Goal: Task Accomplishment & Management: Use online tool/utility

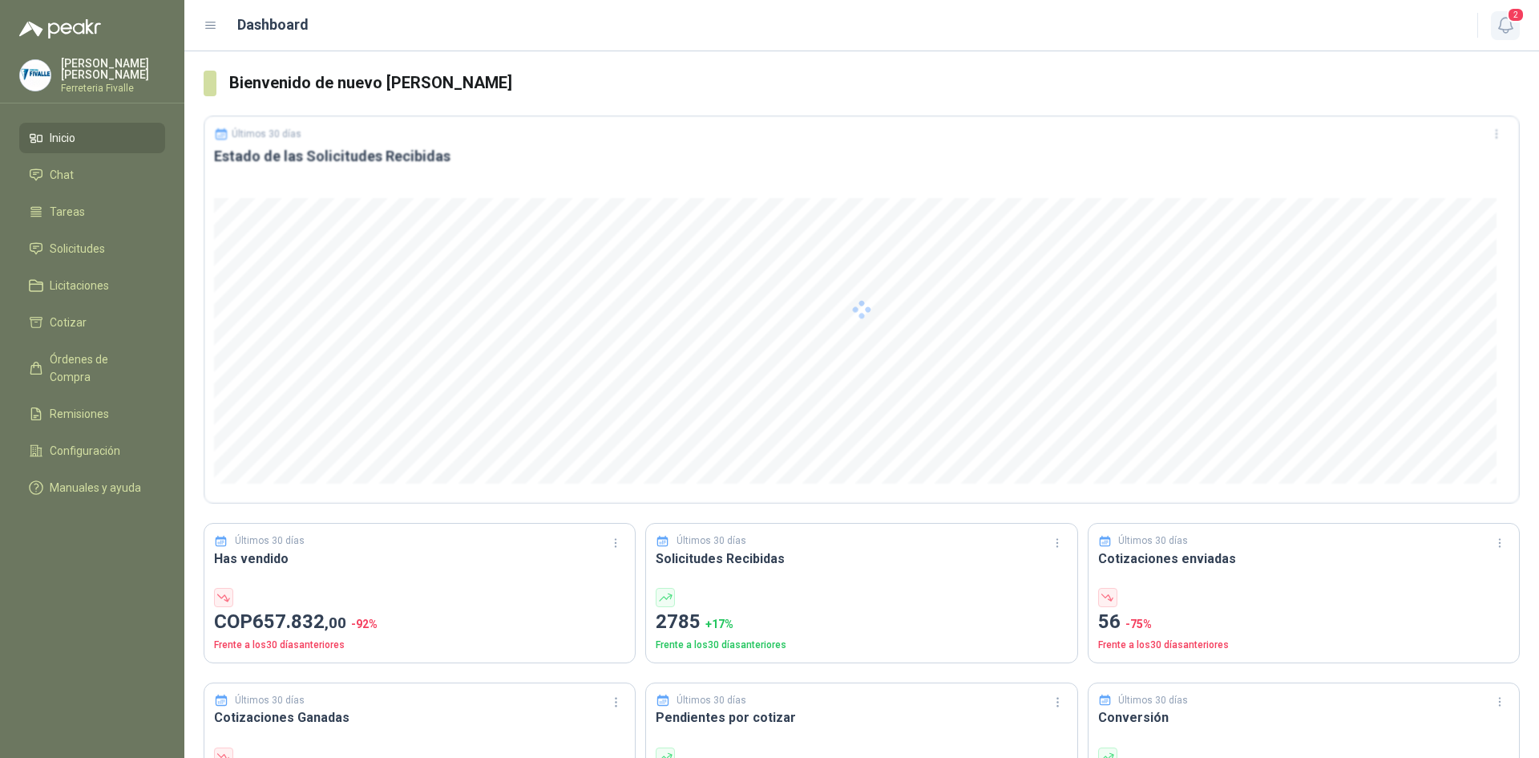
click at [1516, 25] on button "2" at bounding box center [1505, 25] width 29 height 29
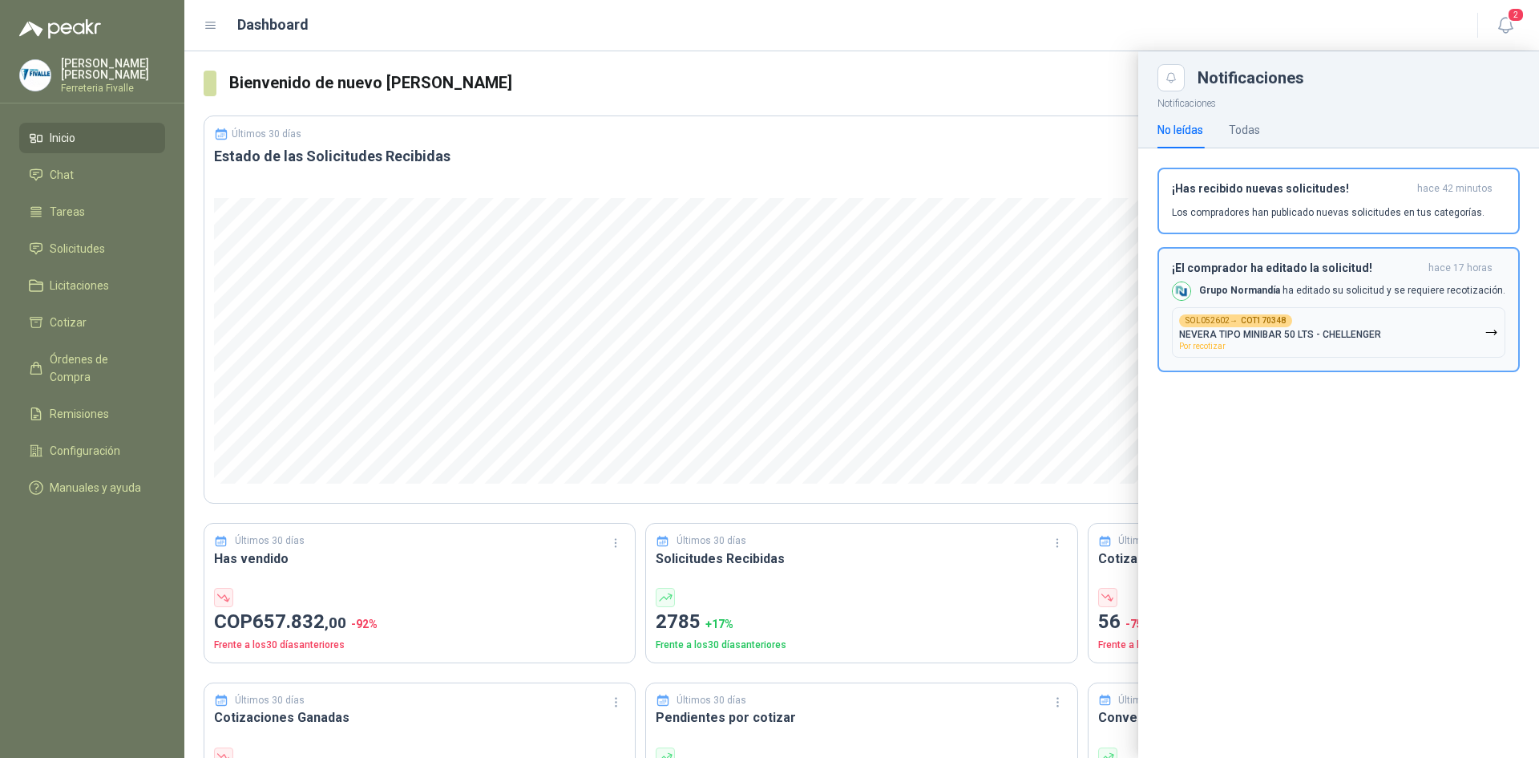
click at [1300, 326] on div "SOL052602 → COT170348 NEVERA TIPO MINIBAR 50 LTS - CHELLENGER Por recotizar" at bounding box center [1280, 332] width 202 height 36
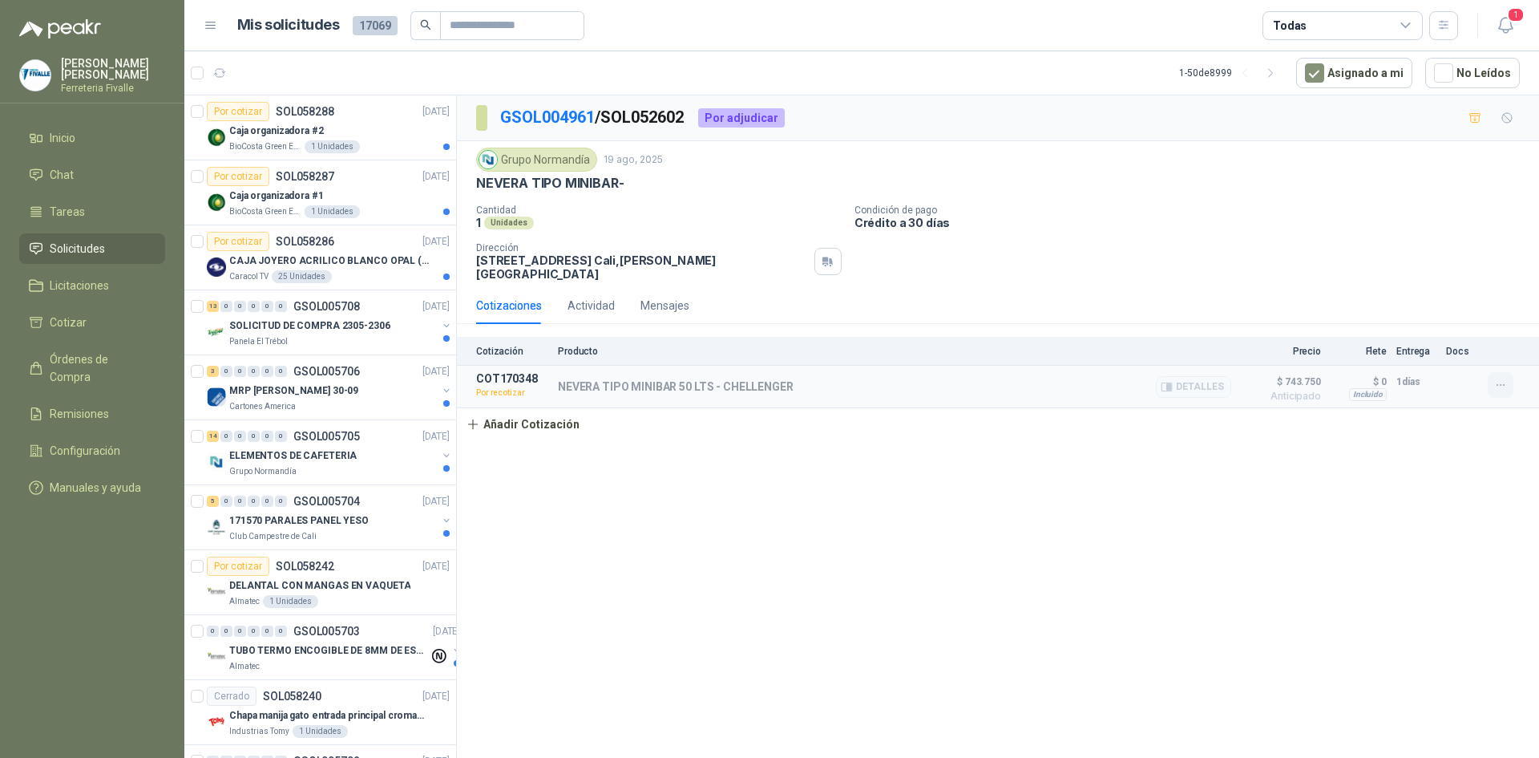
click at [1504, 378] on icon "button" at bounding box center [1501, 385] width 14 height 14
click at [1472, 337] on button "Re-cotizar" at bounding box center [1468, 338] width 128 height 26
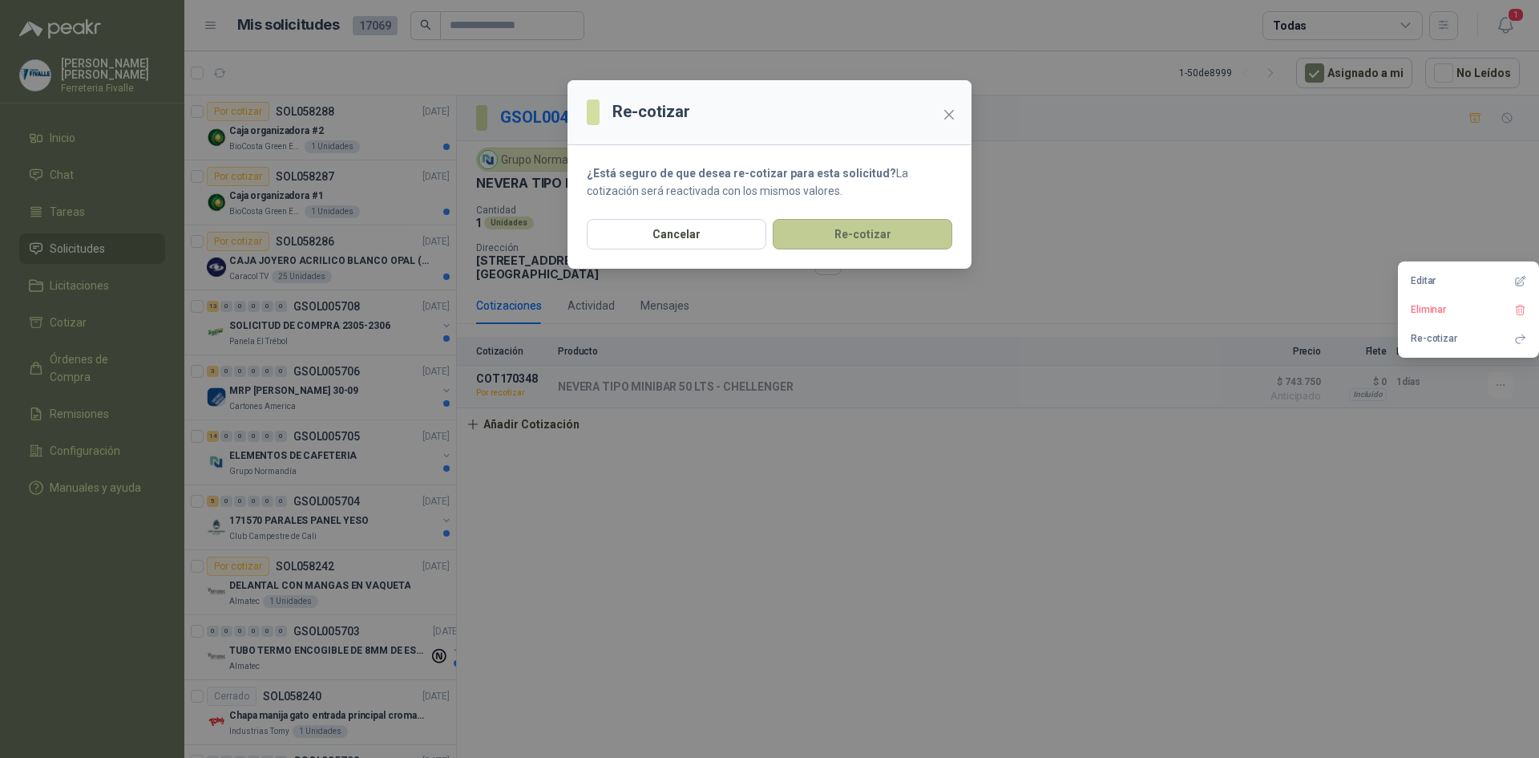
click at [908, 235] on button "Re-cotizar" at bounding box center [863, 234] width 180 height 30
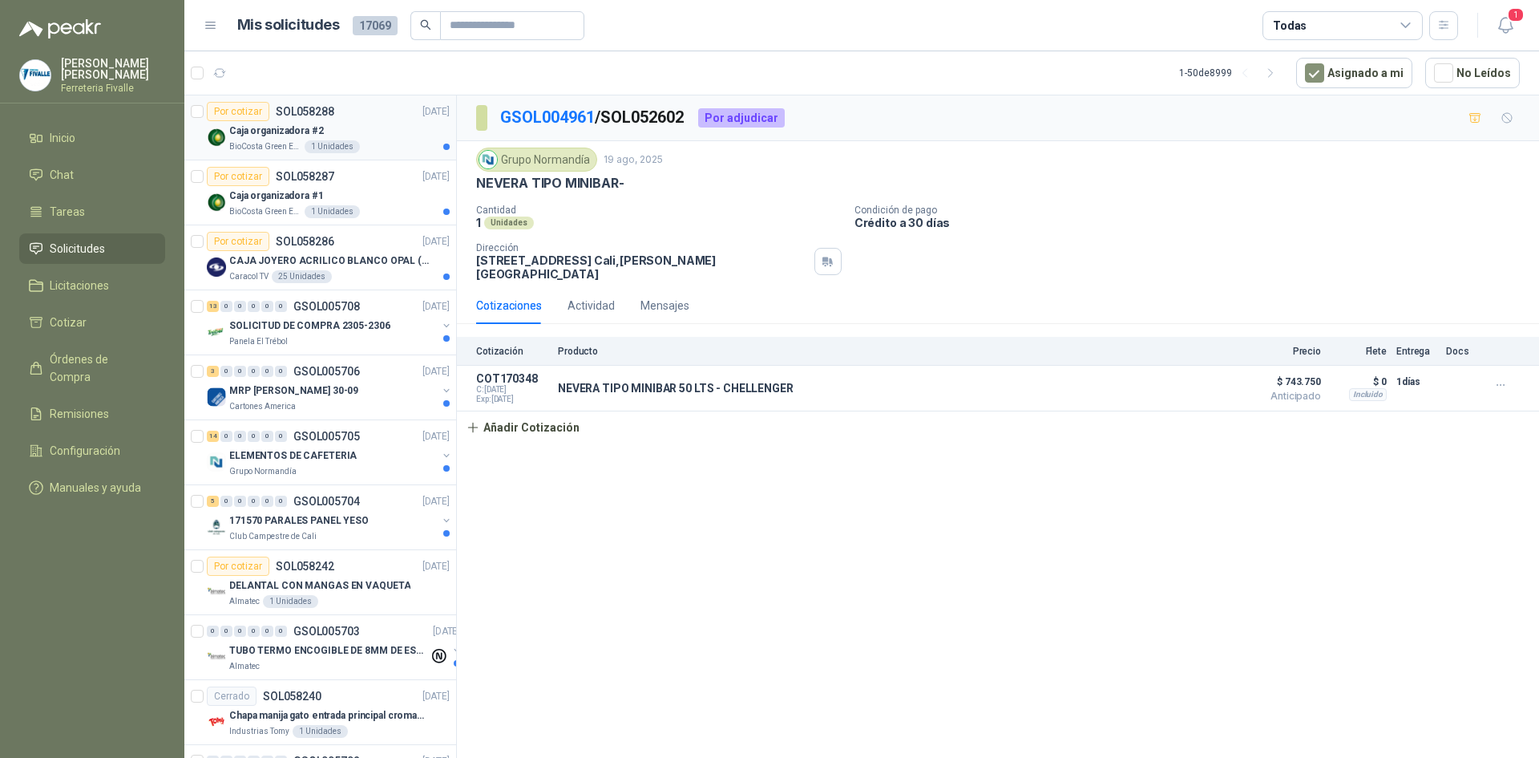
click at [390, 121] on div "Caja organizadora #2" at bounding box center [339, 130] width 220 height 19
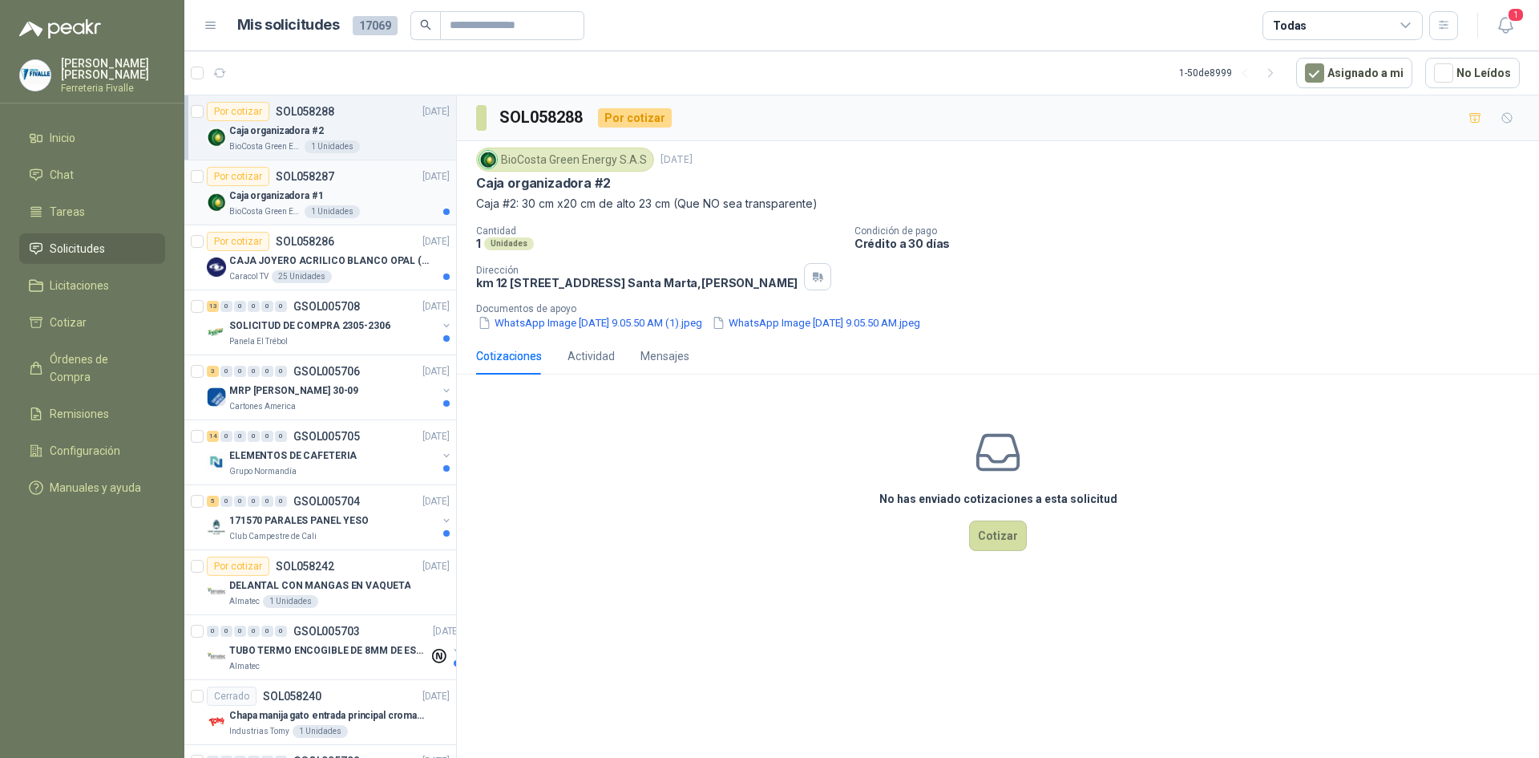
click at [341, 187] on div "Caja organizadora #1" at bounding box center [339, 195] width 220 height 19
click at [342, 275] on div "Caracol TV 25 Unidades" at bounding box center [339, 276] width 220 height 13
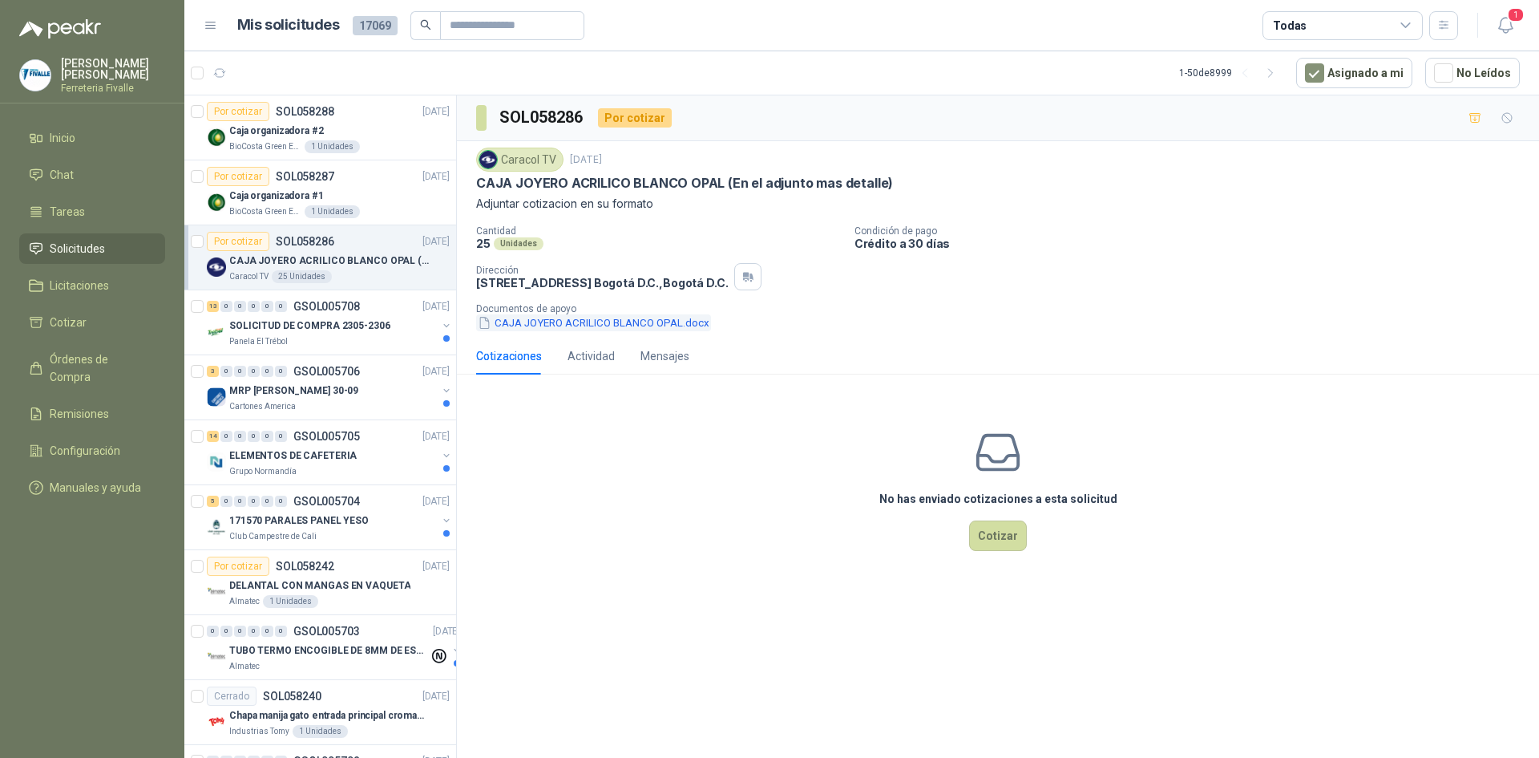
click at [539, 318] on button "CAJA JOYERO ACRILICO BLANCO OPAL.docx" at bounding box center [593, 322] width 235 height 17
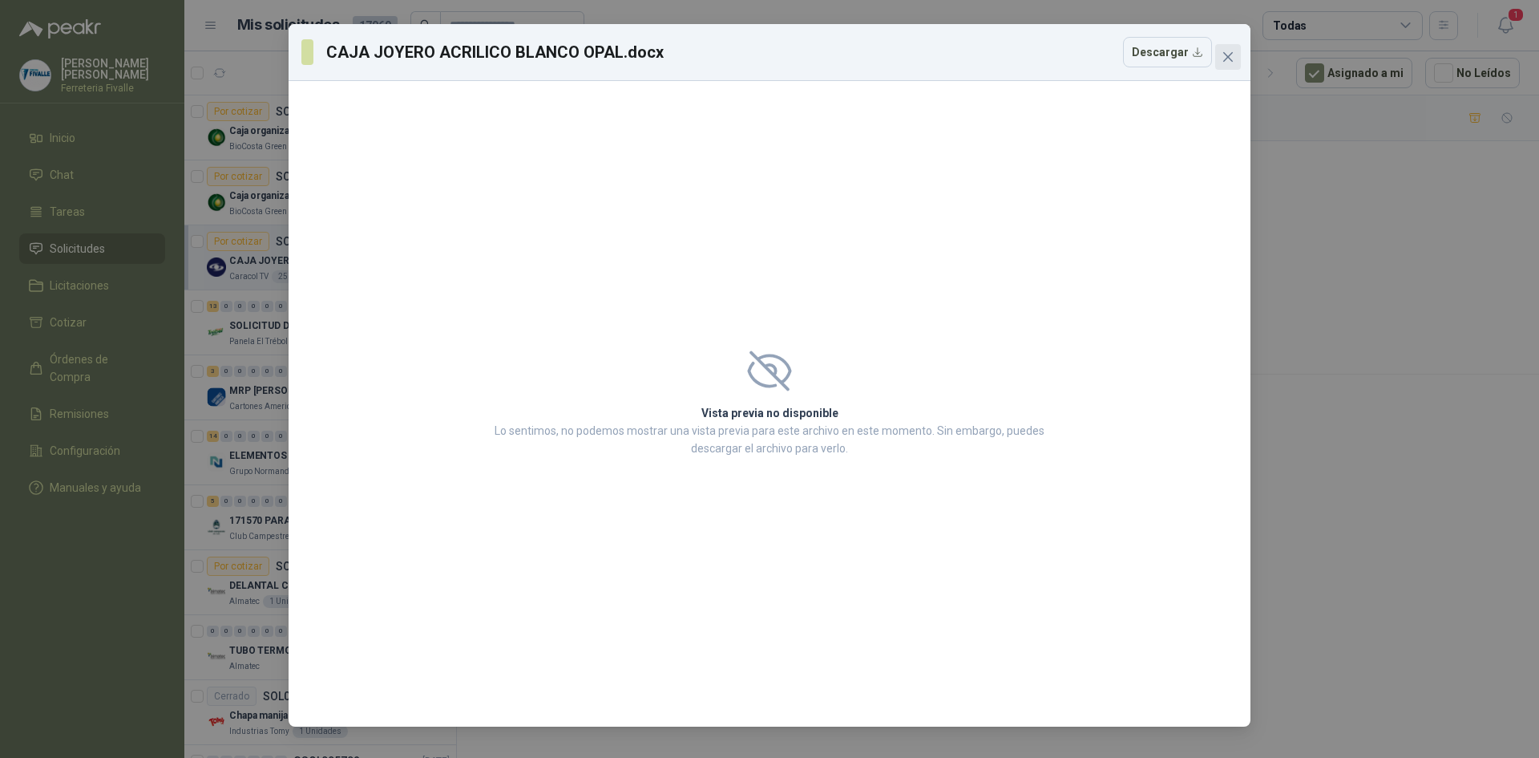
click at [1229, 55] on icon "close" at bounding box center [1228, 57] width 13 height 13
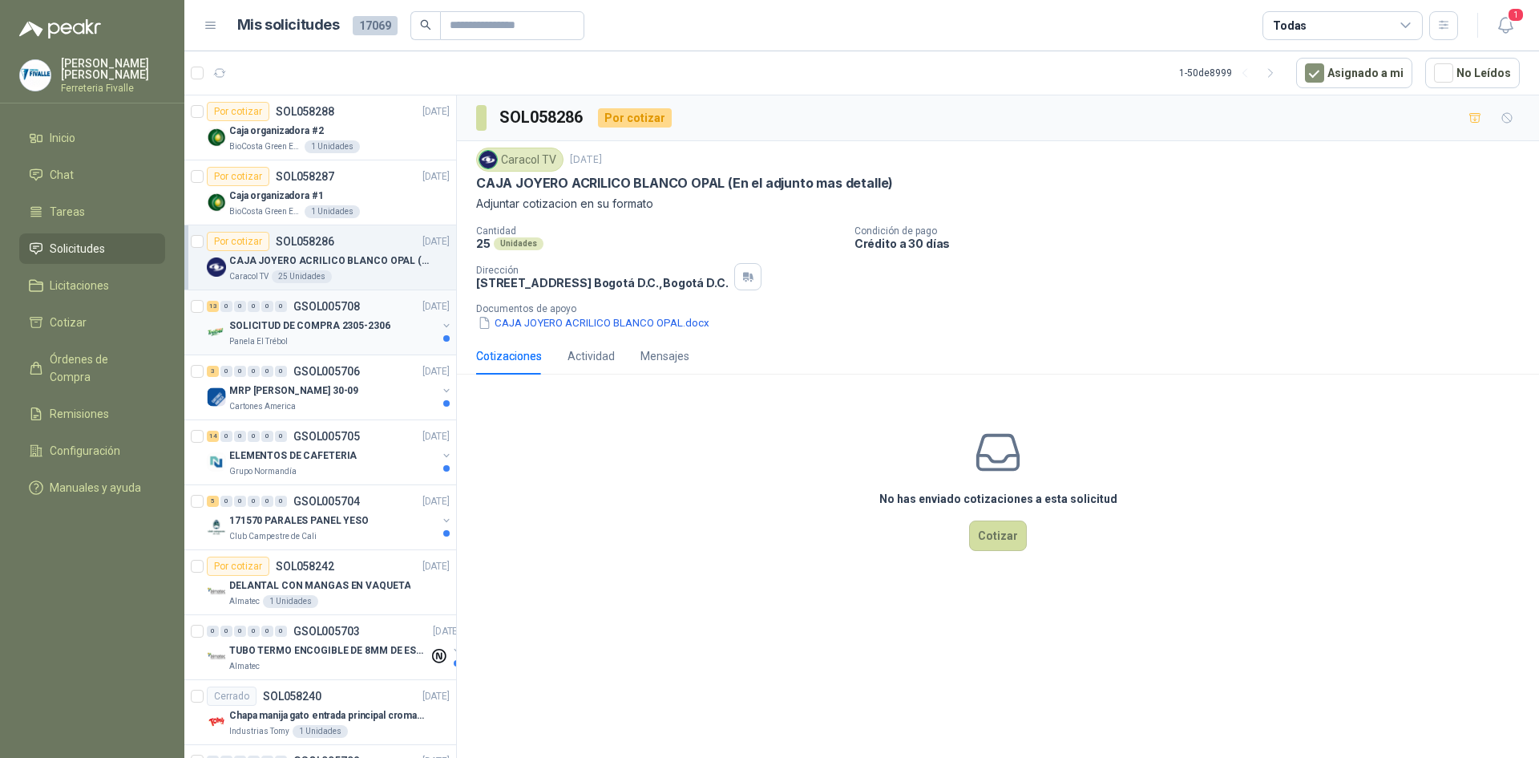
click at [394, 335] on div "Panela El Trébol" at bounding box center [333, 341] width 208 height 13
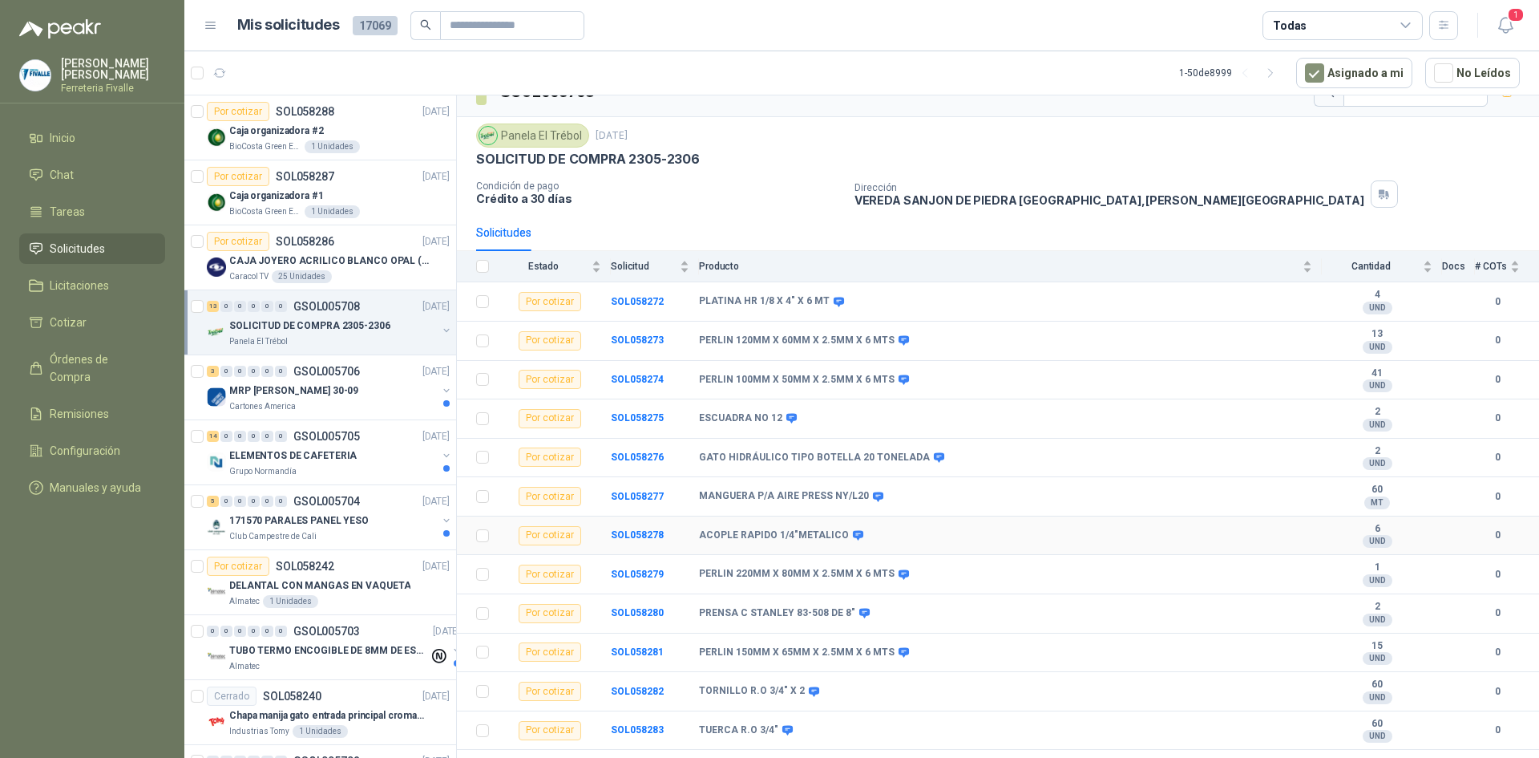
scroll to position [53, 0]
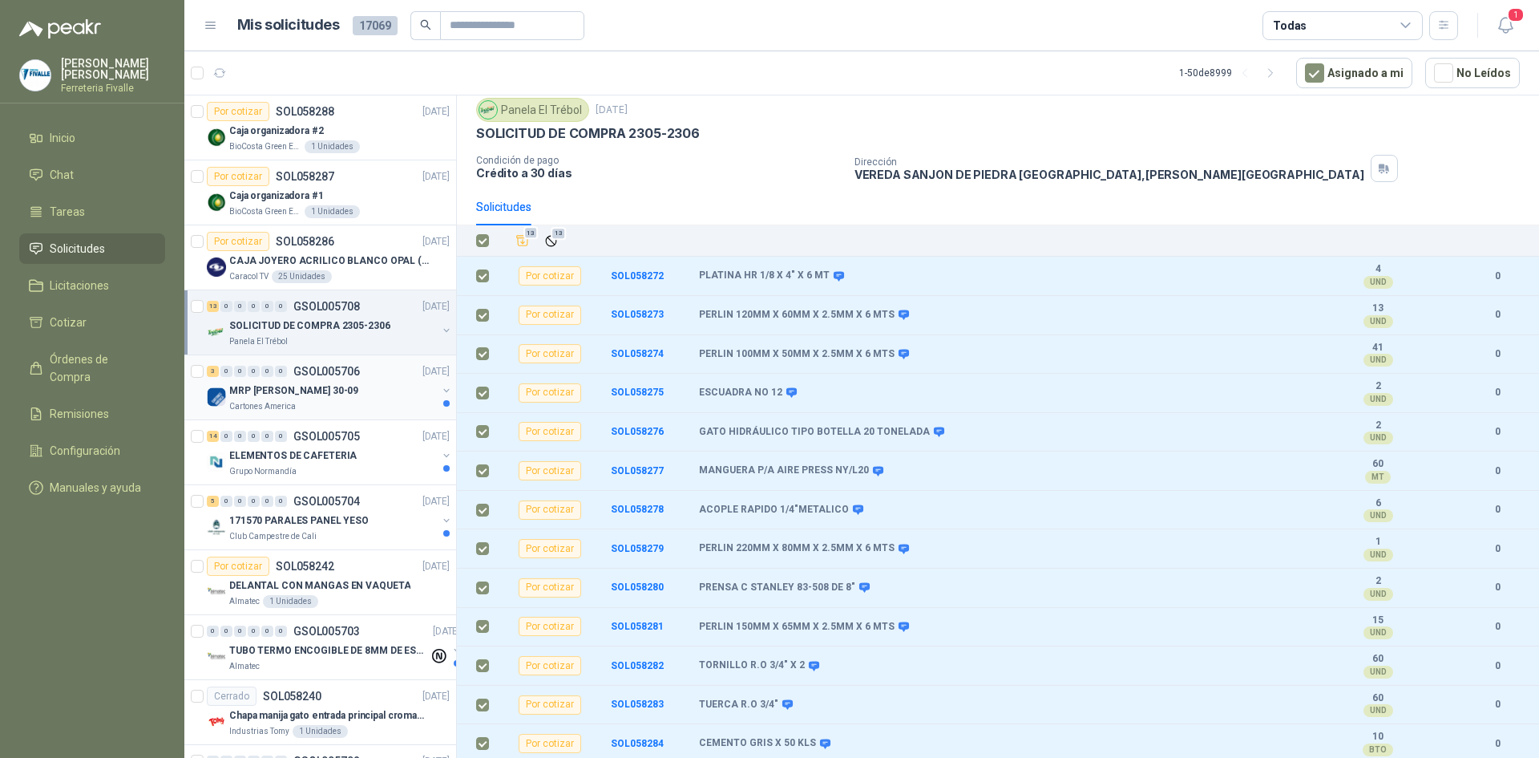
click at [370, 393] on div "MRP [PERSON_NAME] 30-09" at bounding box center [333, 390] width 208 height 19
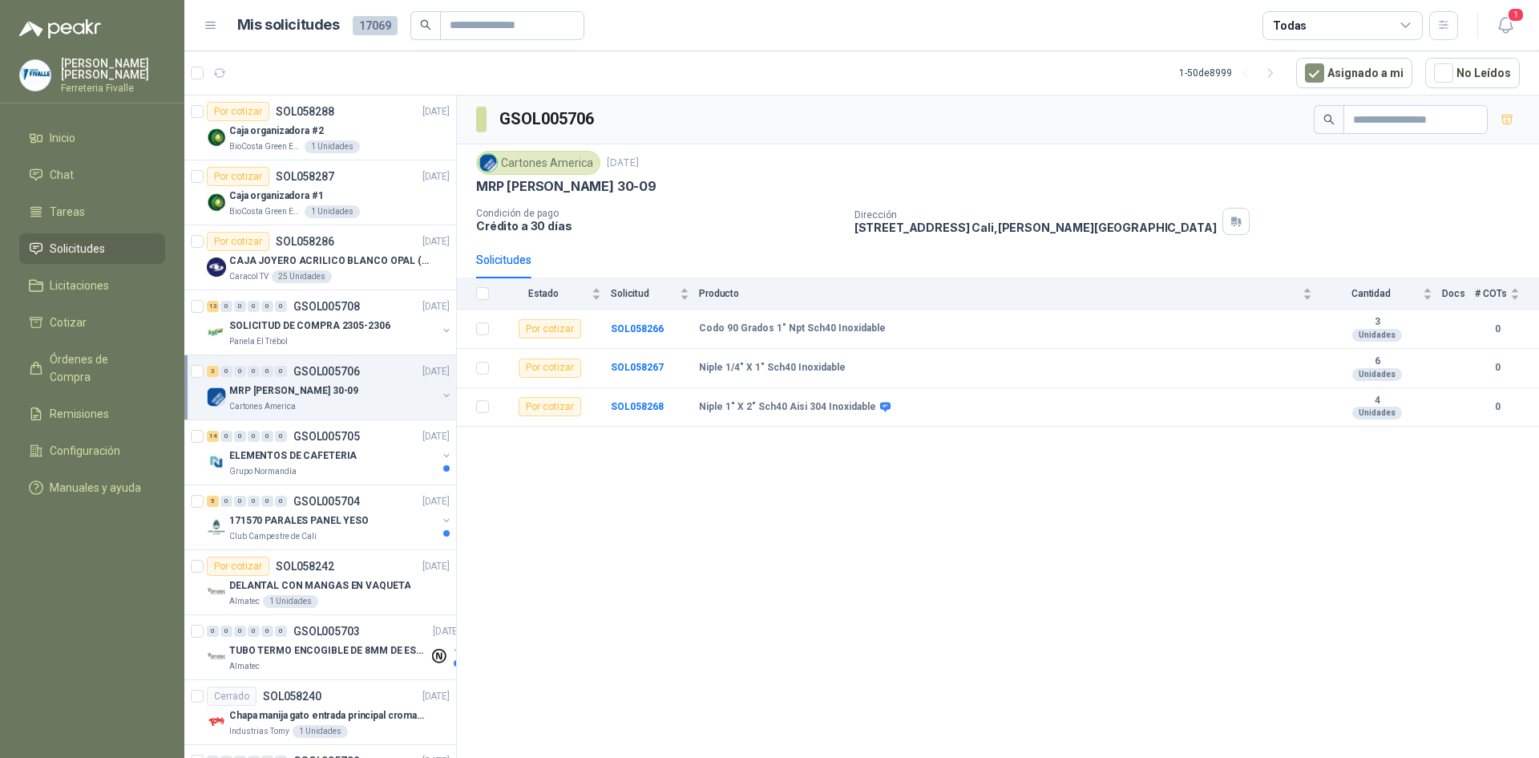
click at [927, 538] on div "GSOL005706 Cartones America [DATE] MRP MOLINO 30-09 Condición de pago Crédito a…" at bounding box center [998, 429] width 1082 height 668
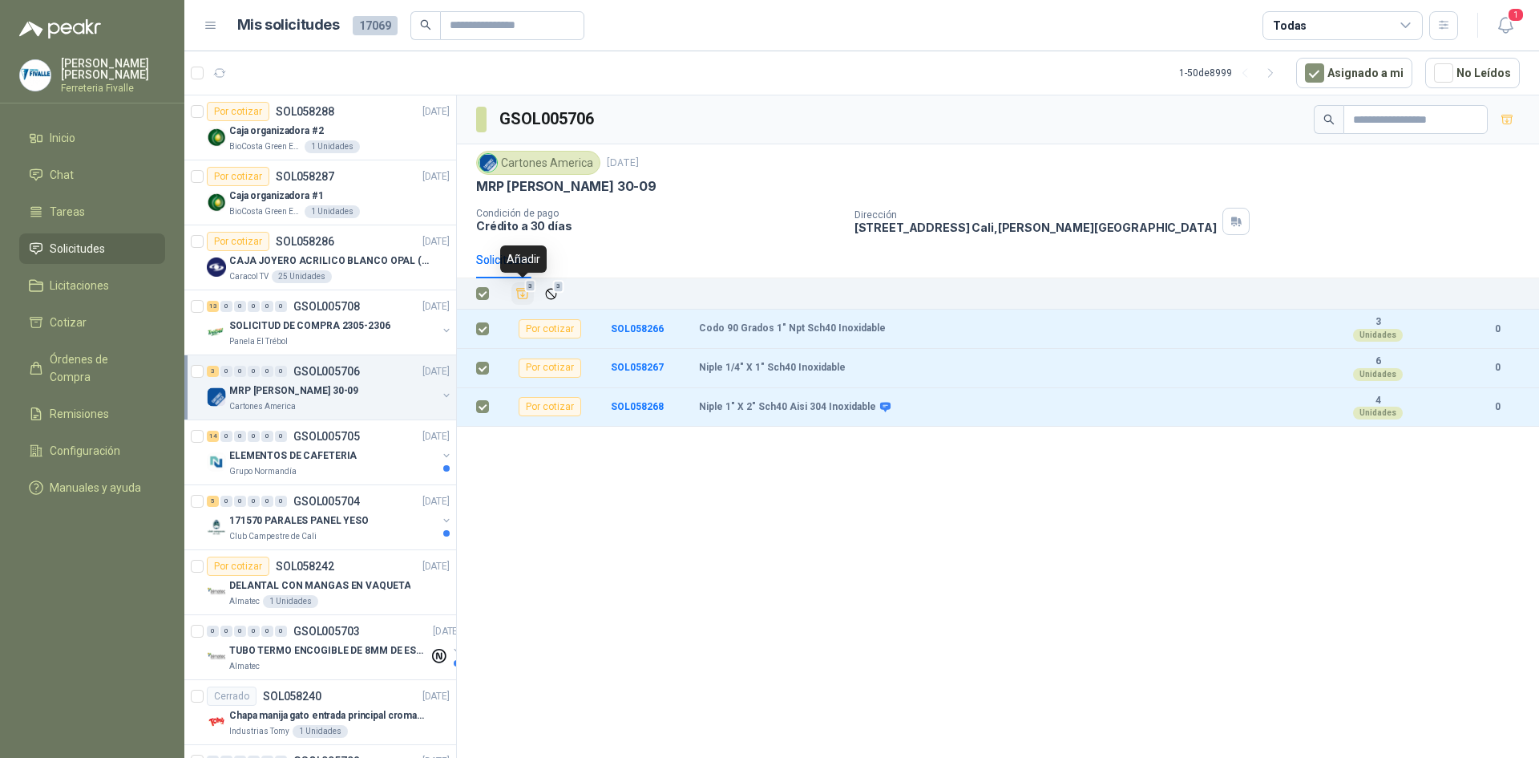
click at [520, 294] on icon "Añadir" at bounding box center [522, 293] width 14 height 14
click at [125, 329] on li "Cotizar 3" at bounding box center [92, 322] width 127 height 18
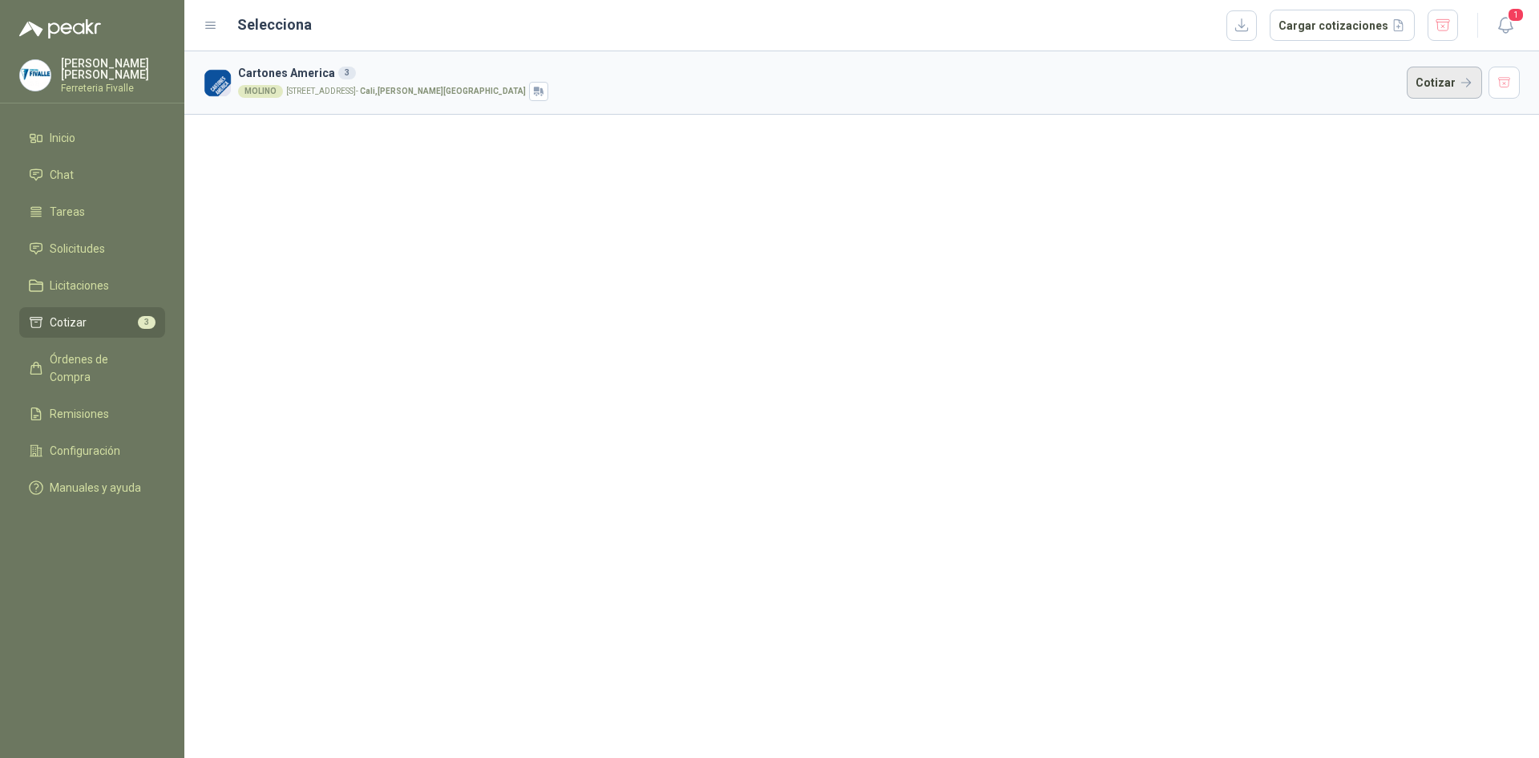
click at [1438, 73] on button "Cotizar" at bounding box center [1444, 83] width 75 height 32
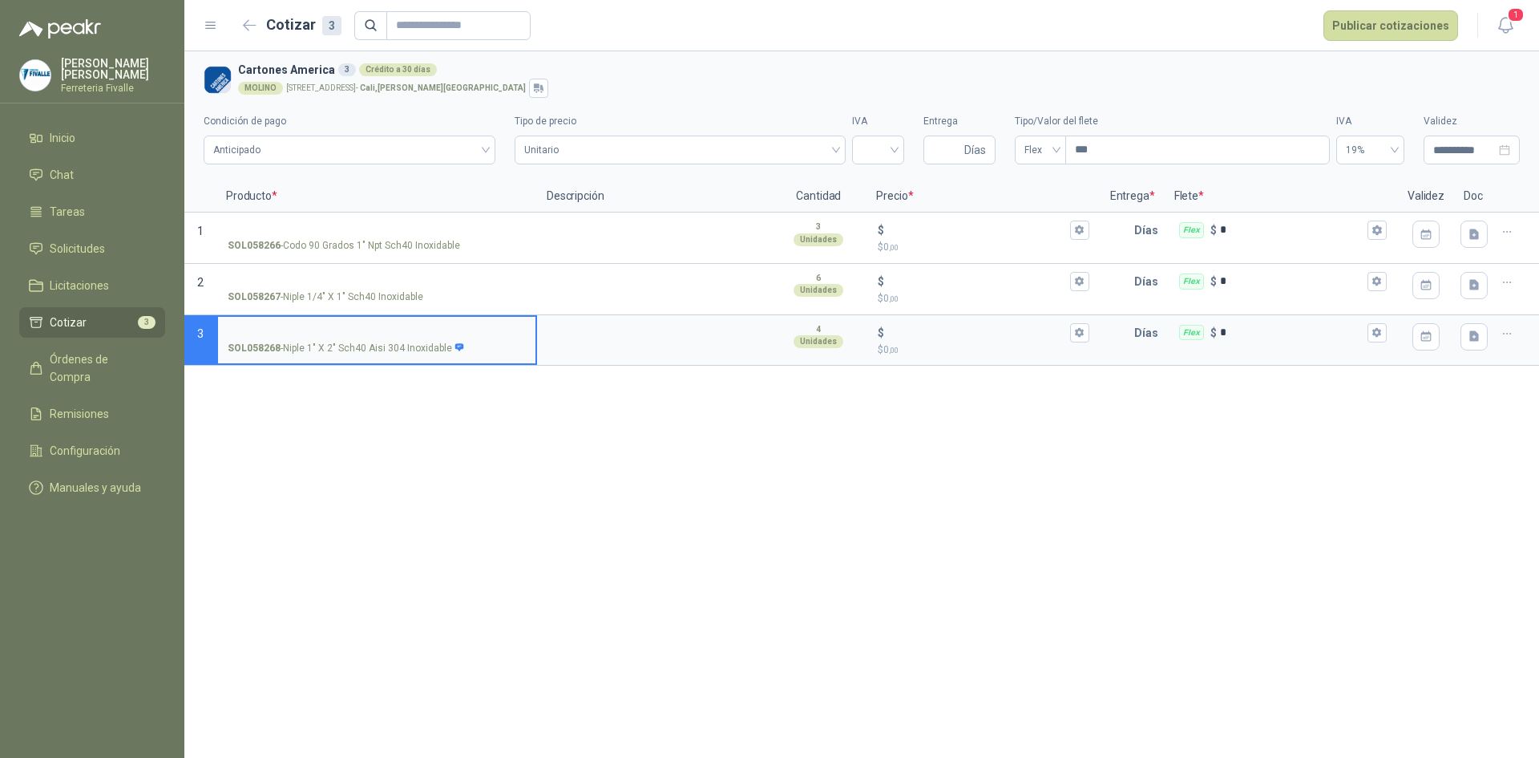
drag, startPoint x: 1277, startPoint y: 535, endPoint x: 1395, endPoint y: 376, distance: 197.7
click at [1275, 535] on div "**********" at bounding box center [861, 404] width 1355 height 706
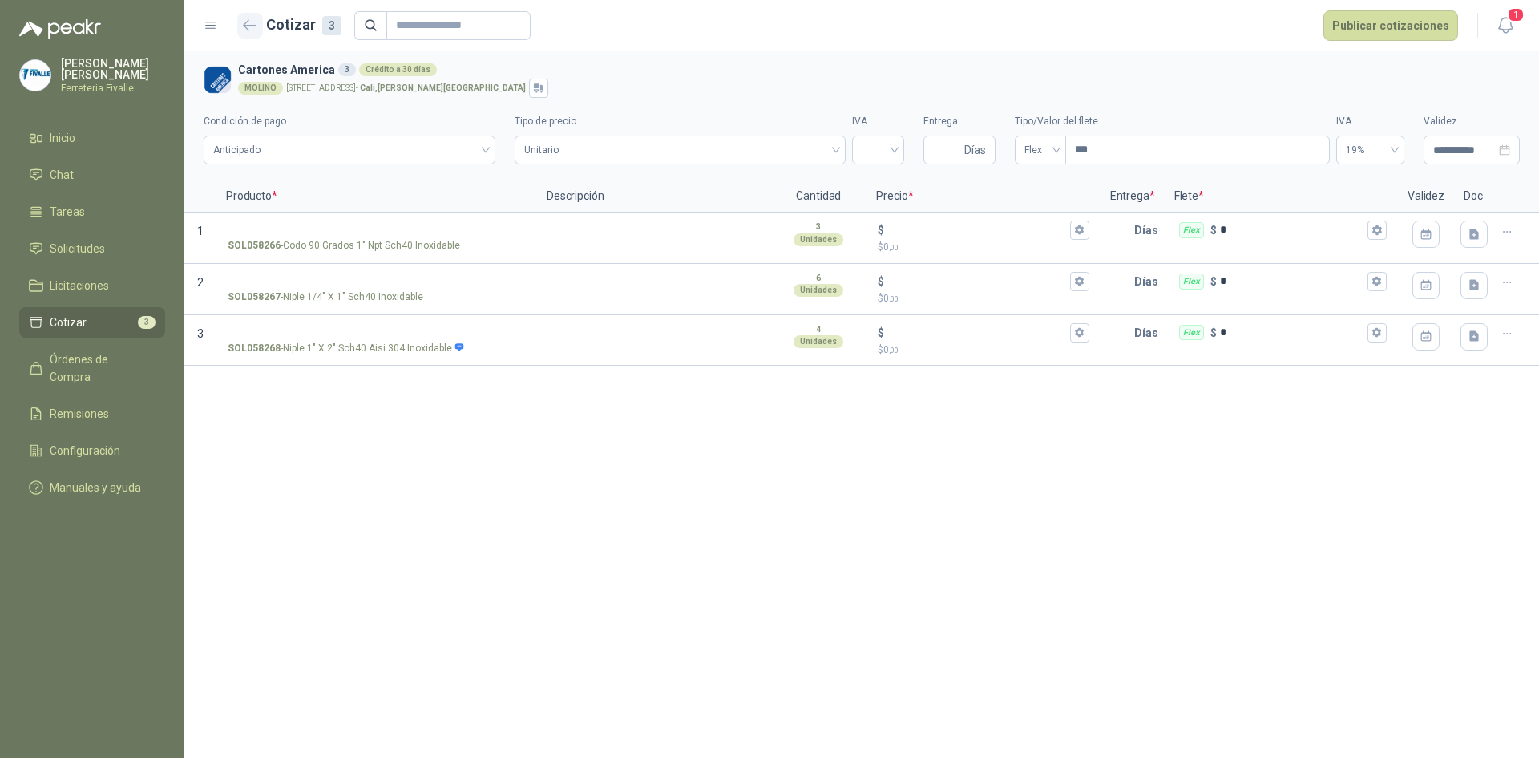
click at [244, 34] on button "button" at bounding box center [250, 26] width 26 height 26
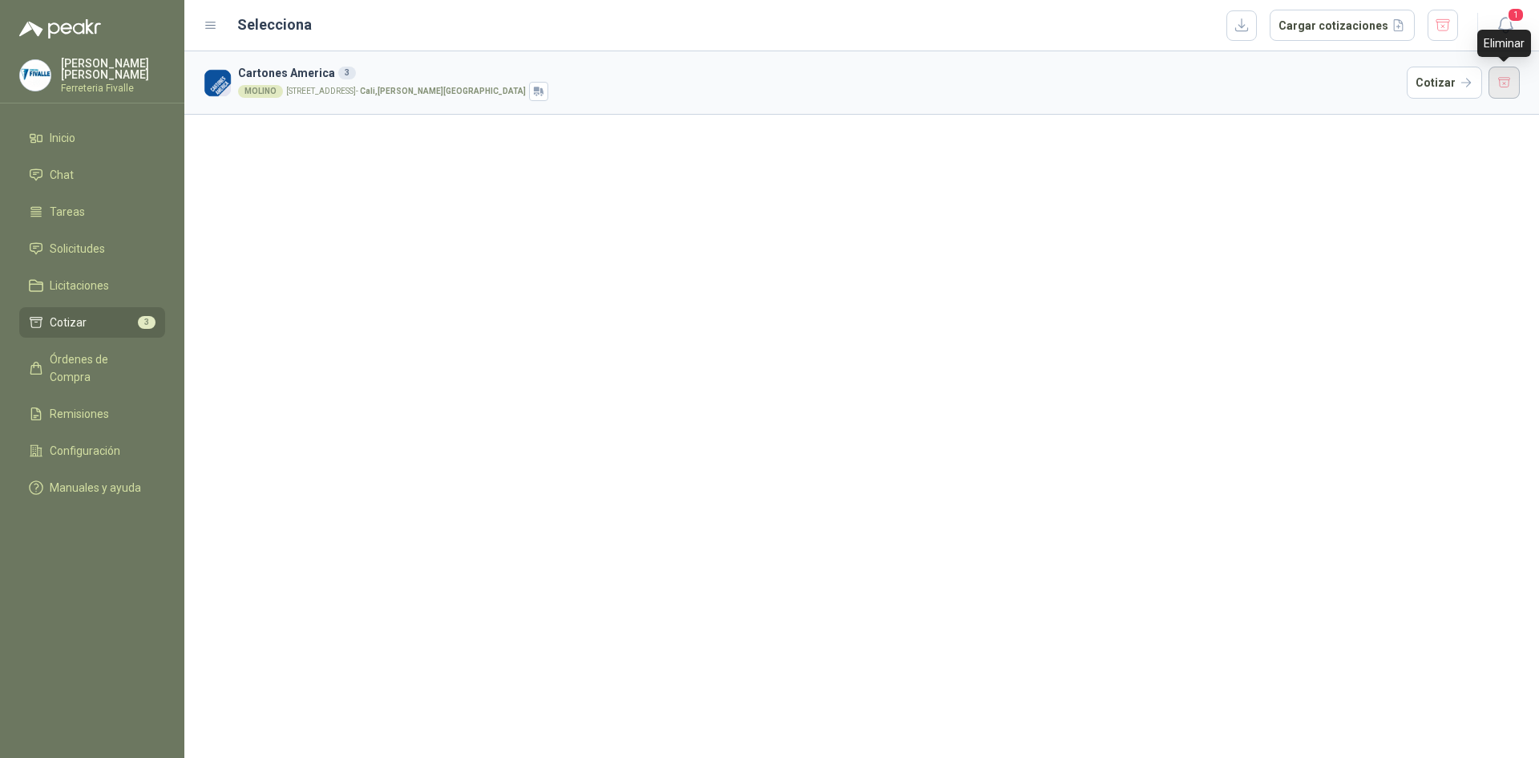
click at [1505, 87] on button "button" at bounding box center [1505, 83] width 32 height 32
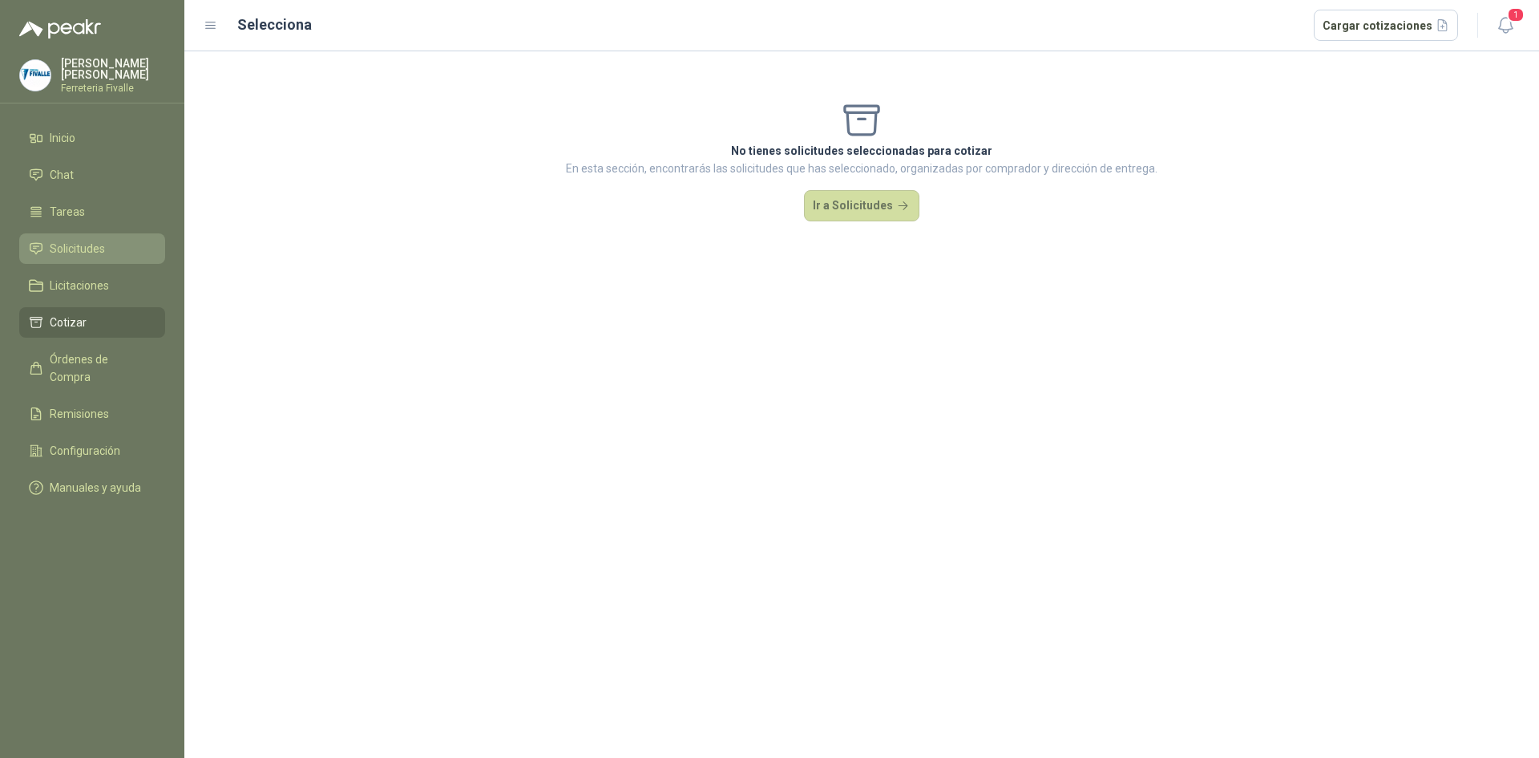
click at [93, 257] on span "Solicitudes" at bounding box center [77, 249] width 55 height 18
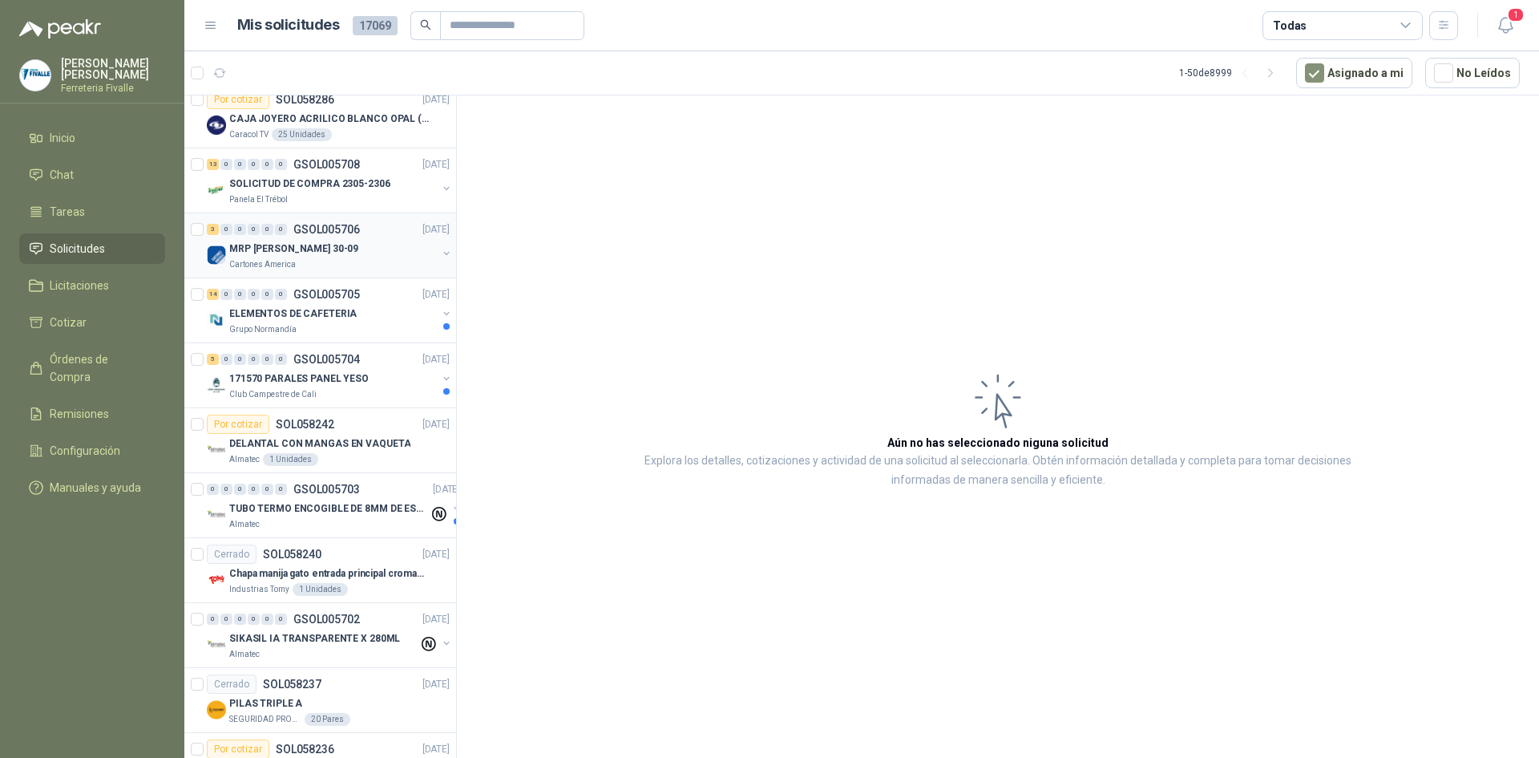
scroll to position [160, 0]
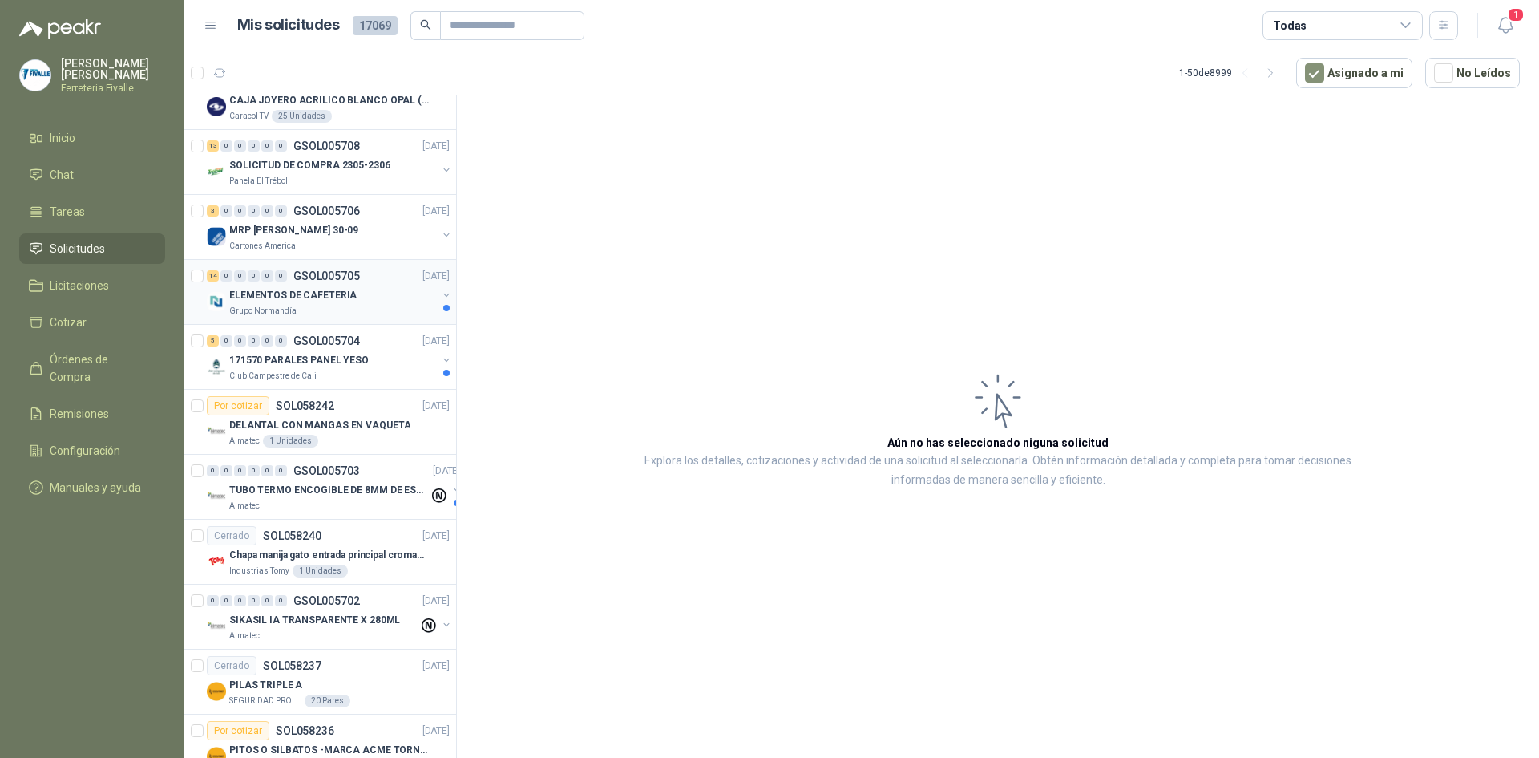
click at [357, 296] on div "ELEMENTOS DE CAFETERIA" at bounding box center [333, 294] width 208 height 19
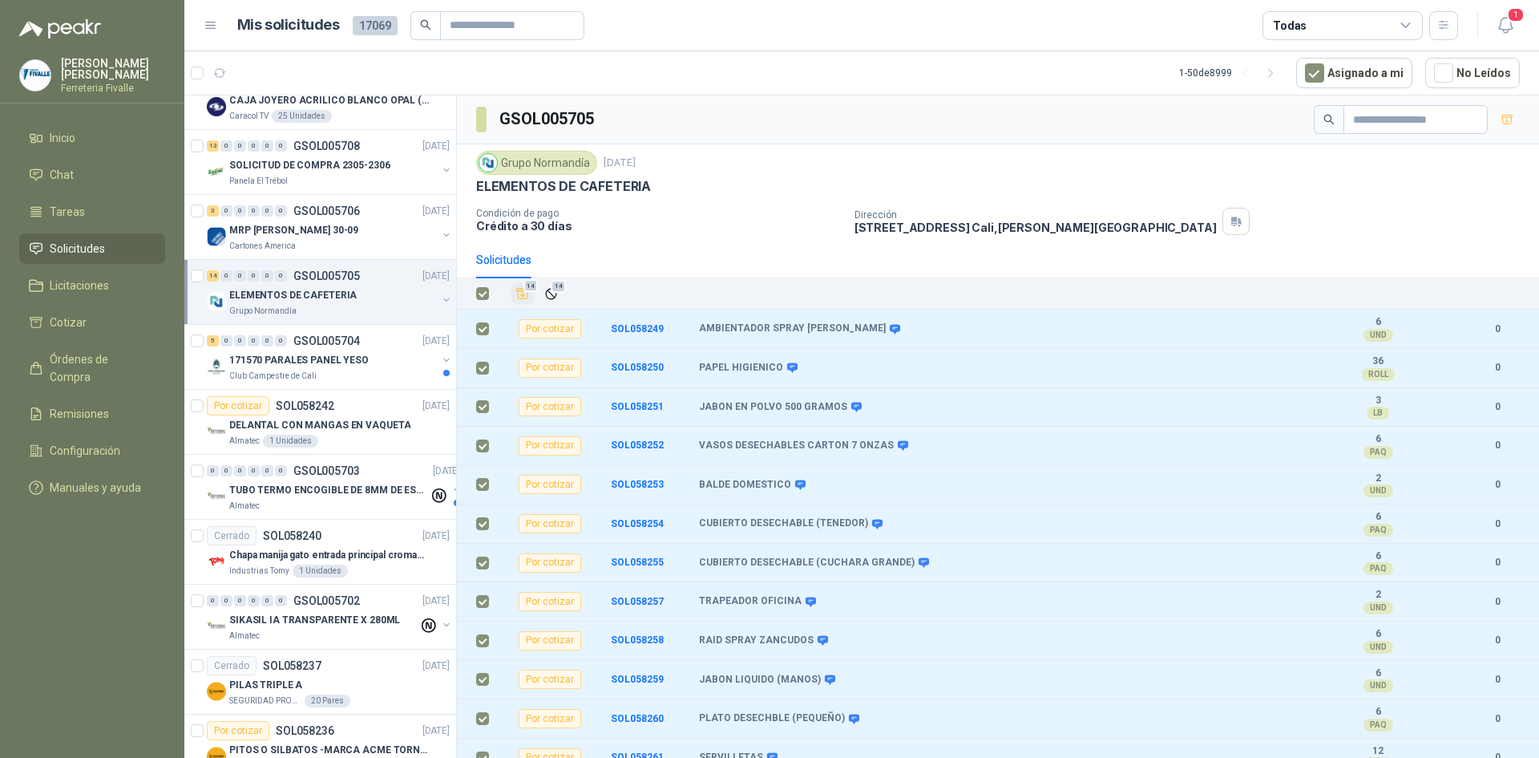
click at [515, 287] on button "14" at bounding box center [522, 293] width 22 height 22
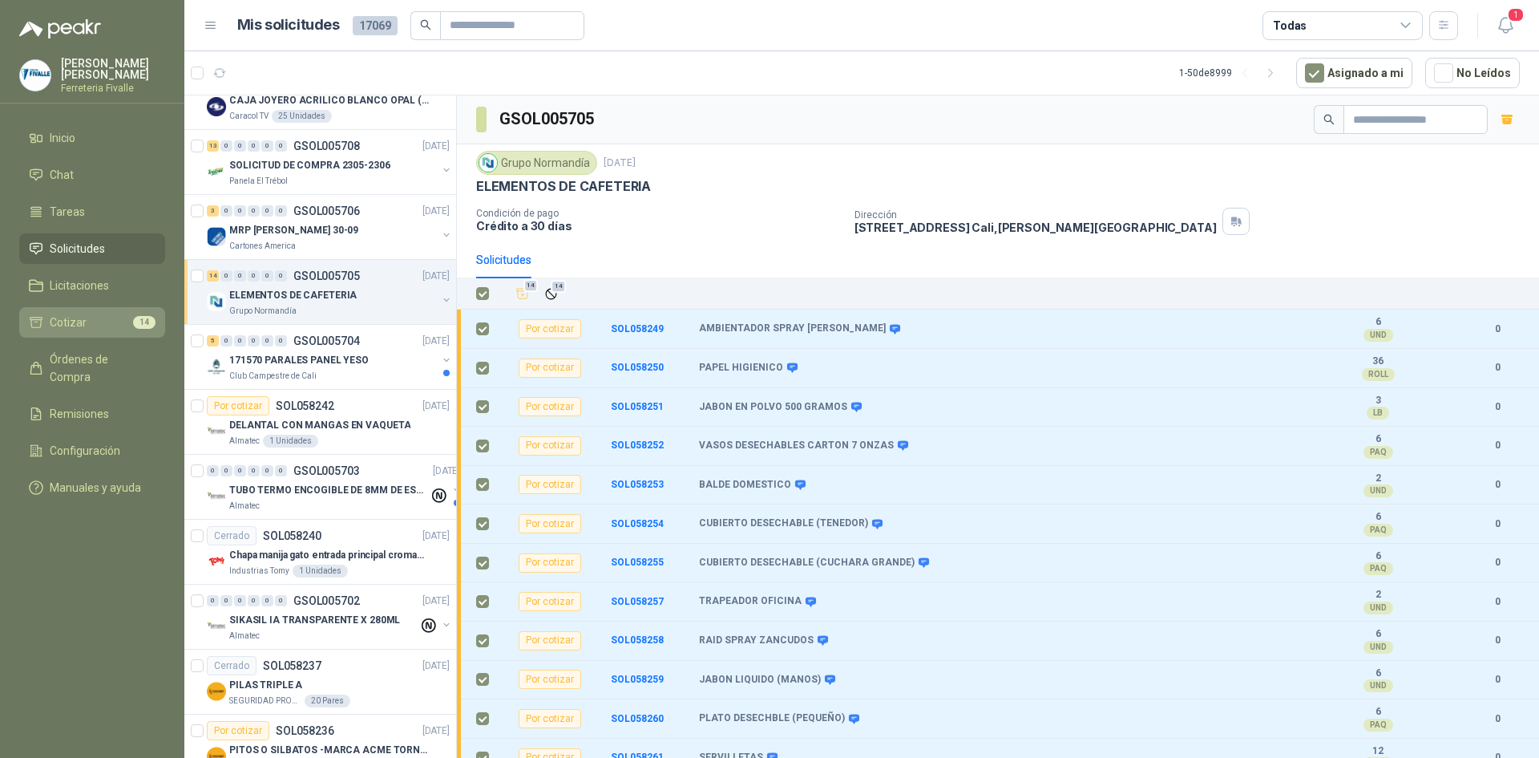
click at [111, 331] on li "Cotizar 14" at bounding box center [92, 322] width 127 height 18
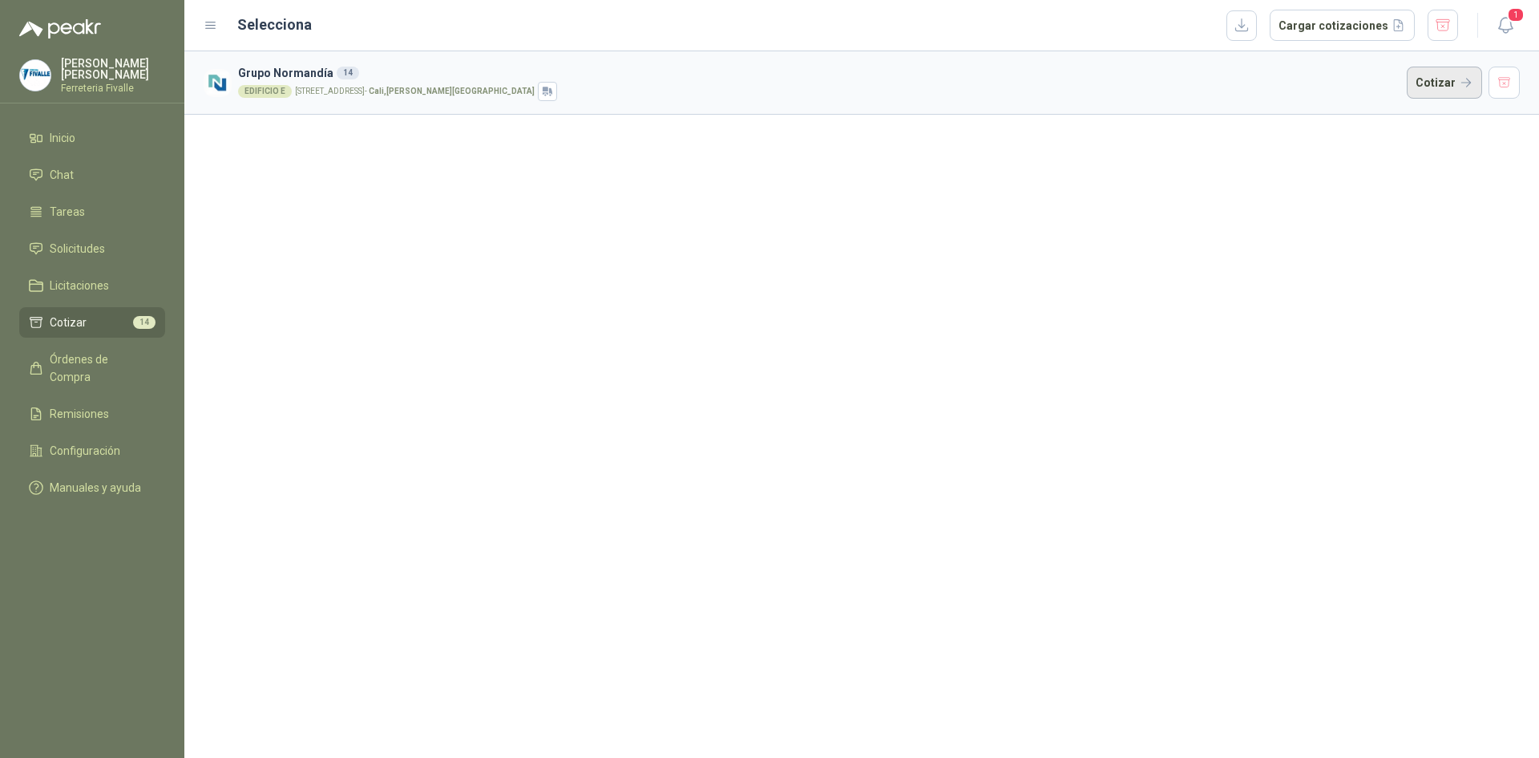
click at [1439, 88] on button "Cotizar" at bounding box center [1444, 83] width 75 height 32
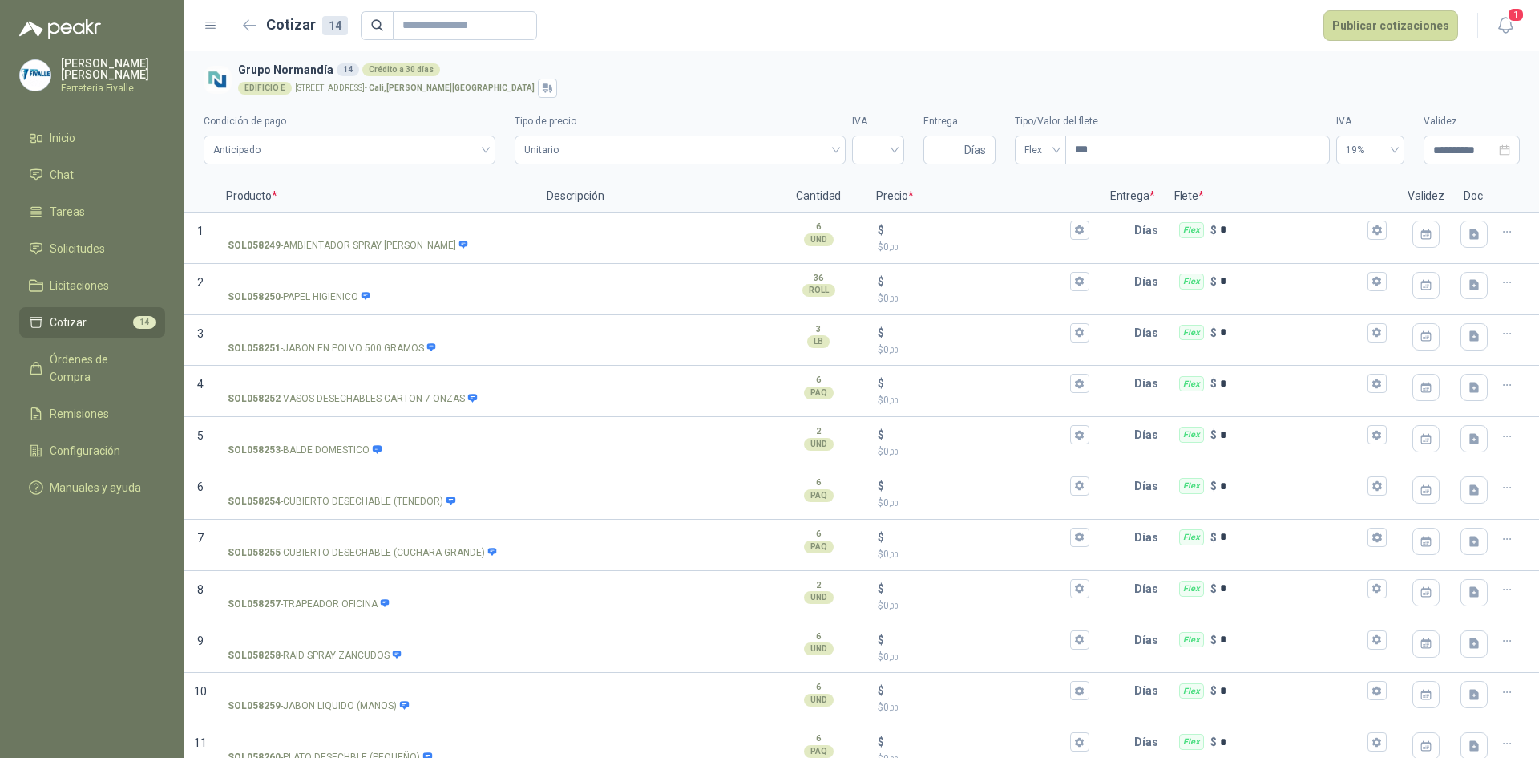
click at [1166, 103] on div "**********" at bounding box center [862, 134] width 1316 height 73
click at [236, 18] on div "Cotizar 14 Publicar cotizaciones" at bounding box center [831, 25] width 1255 height 30
click at [255, 22] on icon "button" at bounding box center [250, 25] width 14 height 12
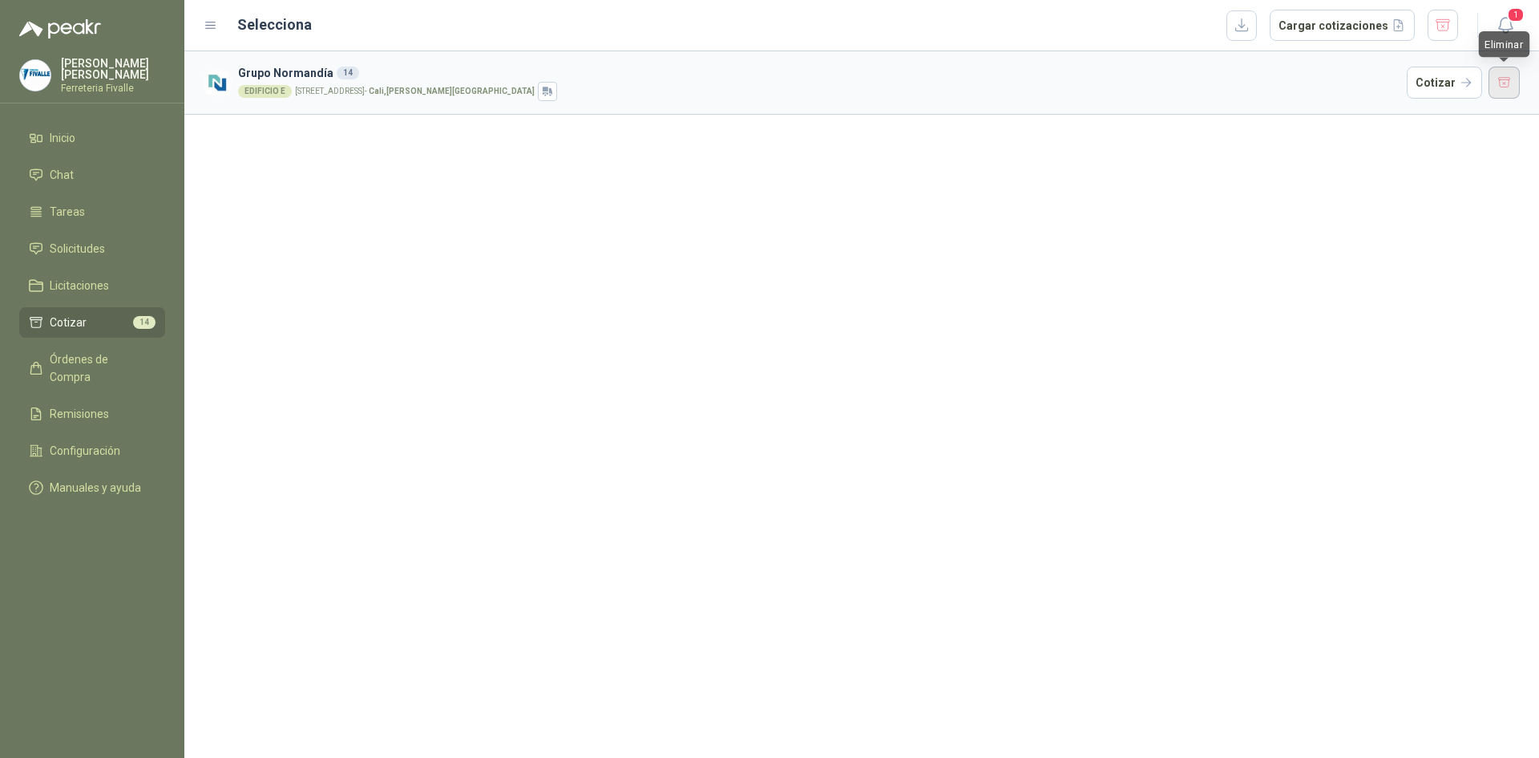
click at [1509, 84] on button "button" at bounding box center [1505, 83] width 32 height 32
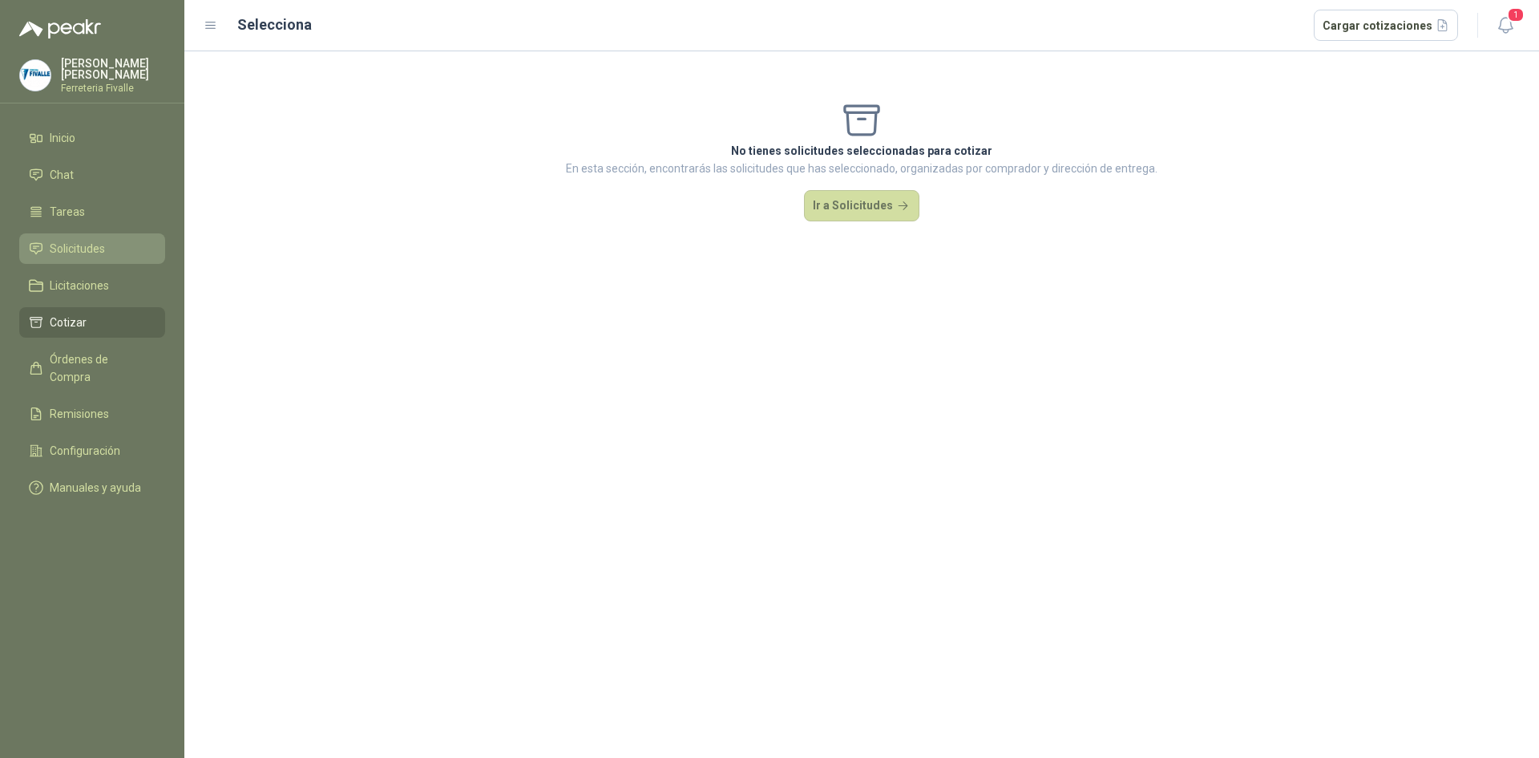
click at [101, 257] on span "Solicitudes" at bounding box center [77, 249] width 55 height 18
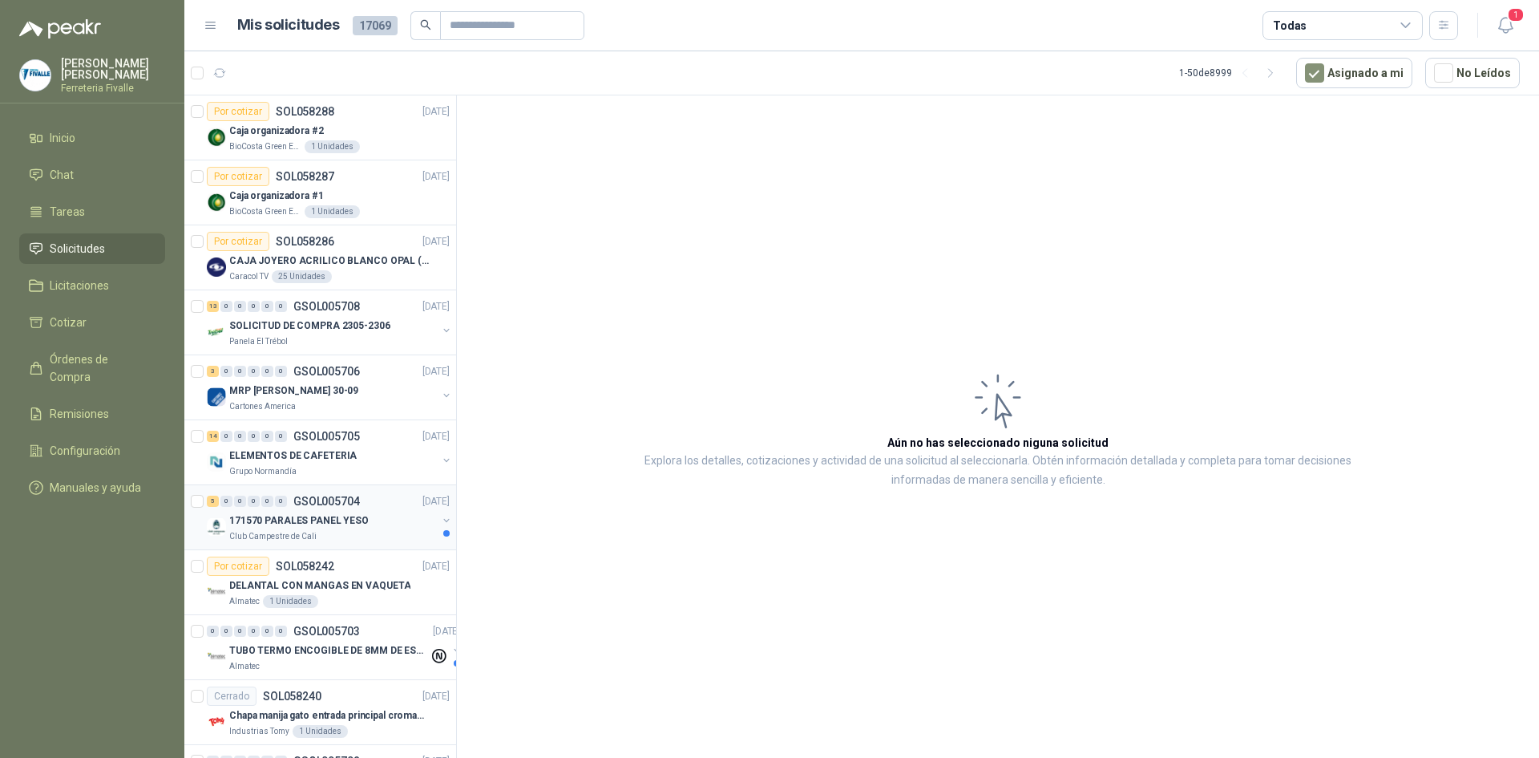
click at [314, 514] on p "171570 PARALES PANEL YESO" at bounding box center [298, 520] width 139 height 15
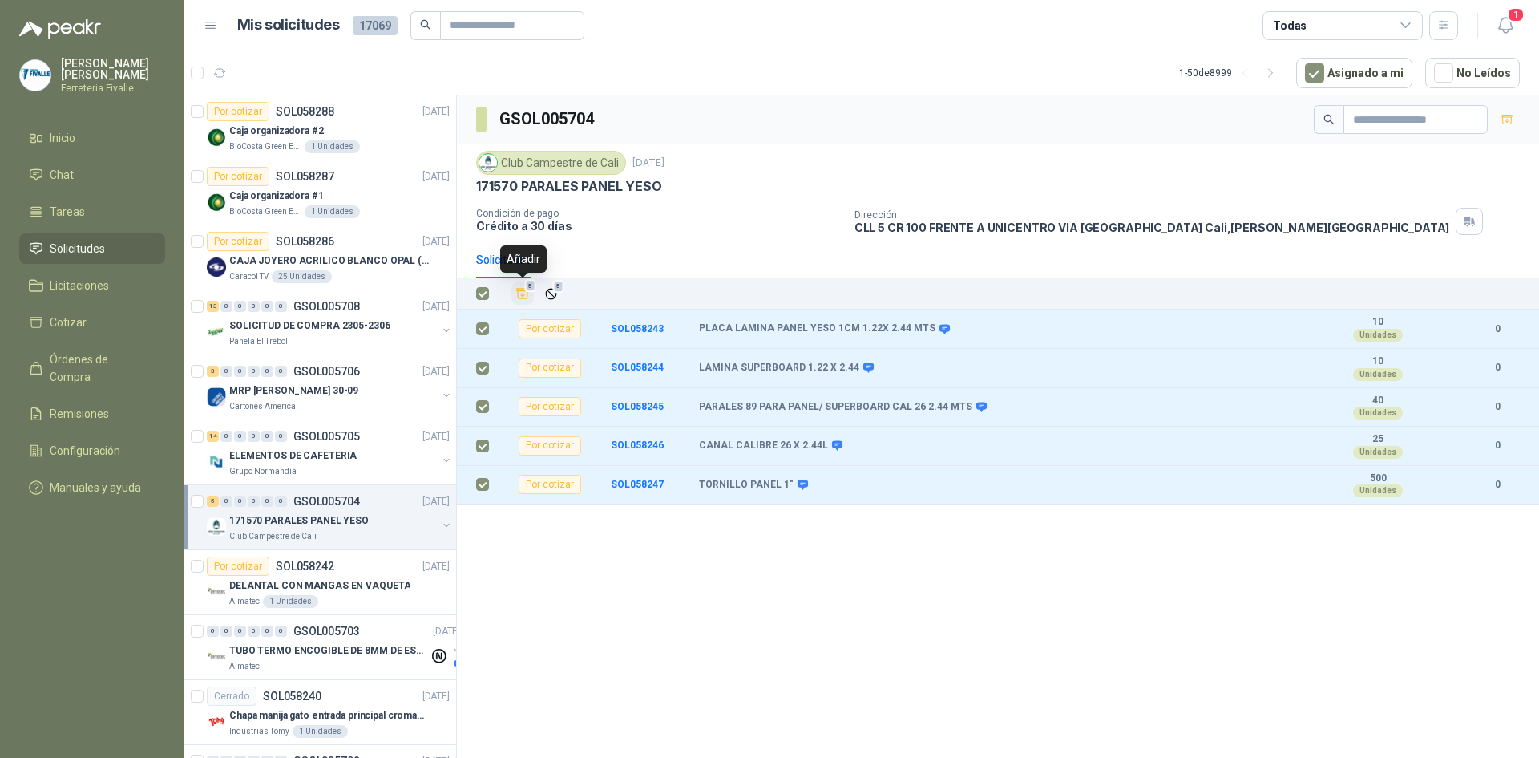
click at [525, 293] on icon "Añadir" at bounding box center [522, 293] width 14 height 14
click at [97, 329] on li "Cotizar 5" at bounding box center [92, 322] width 127 height 18
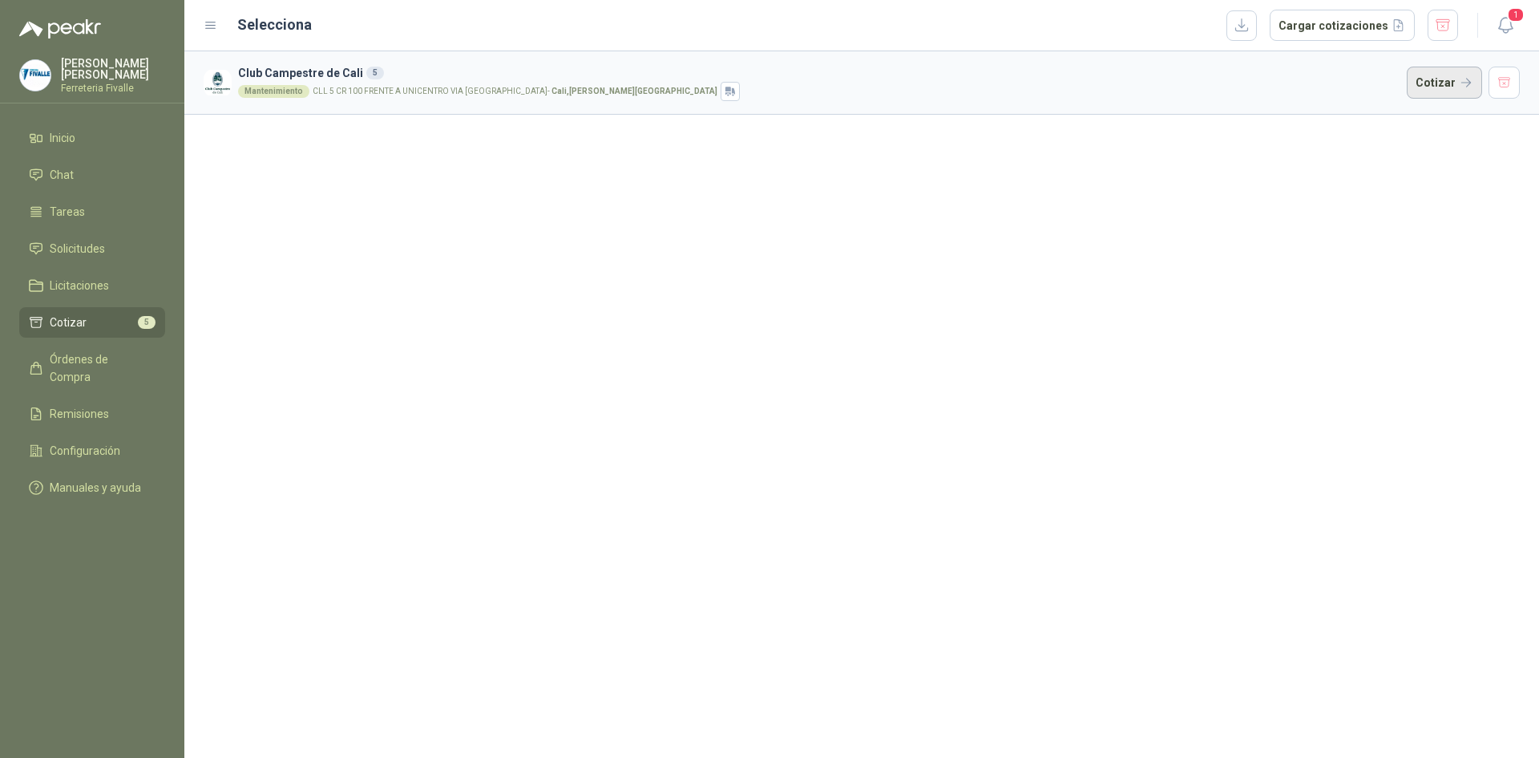
click at [1451, 86] on button "Cotizar" at bounding box center [1444, 83] width 75 height 32
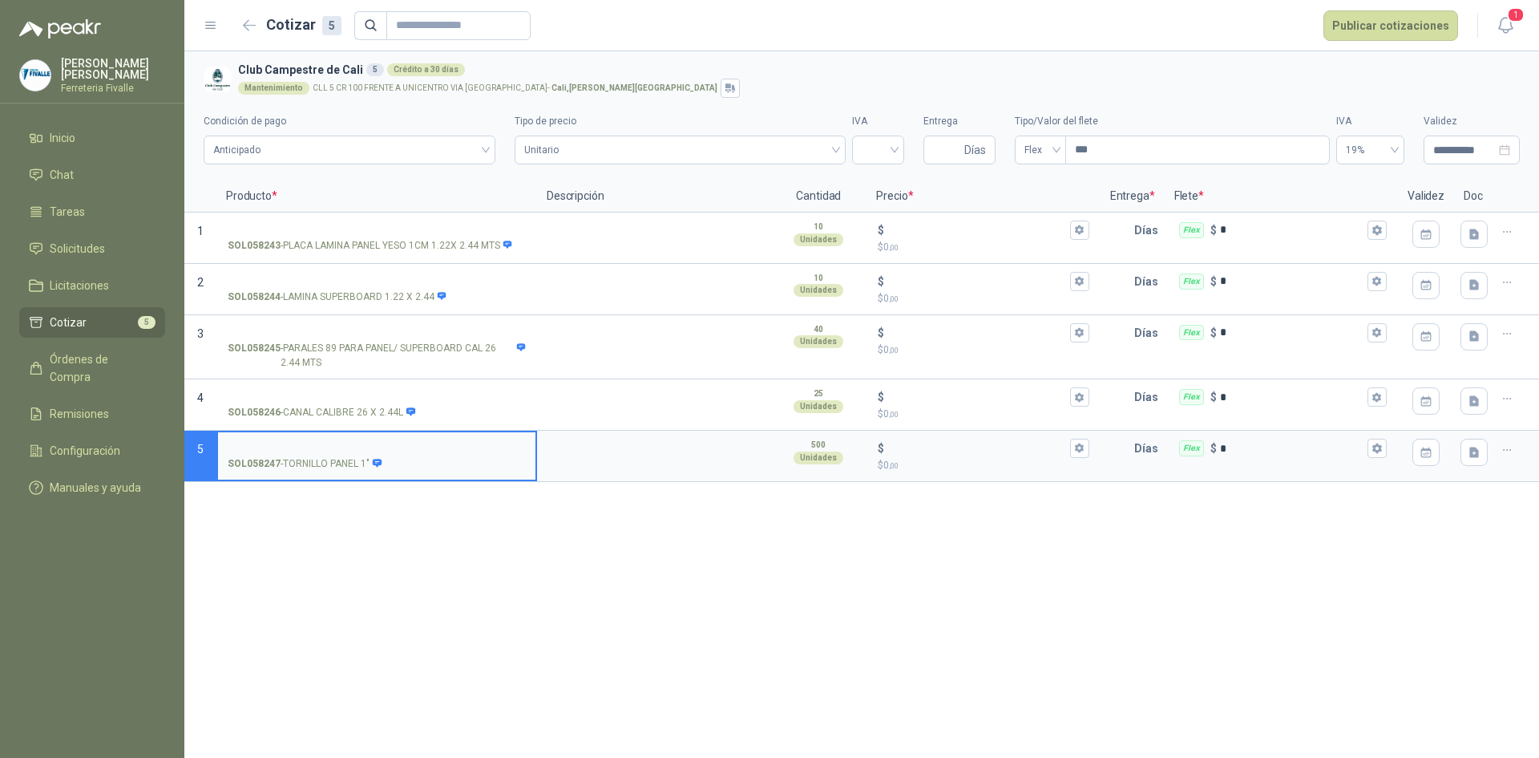
click at [1396, 535] on div "**********" at bounding box center [861, 404] width 1355 height 706
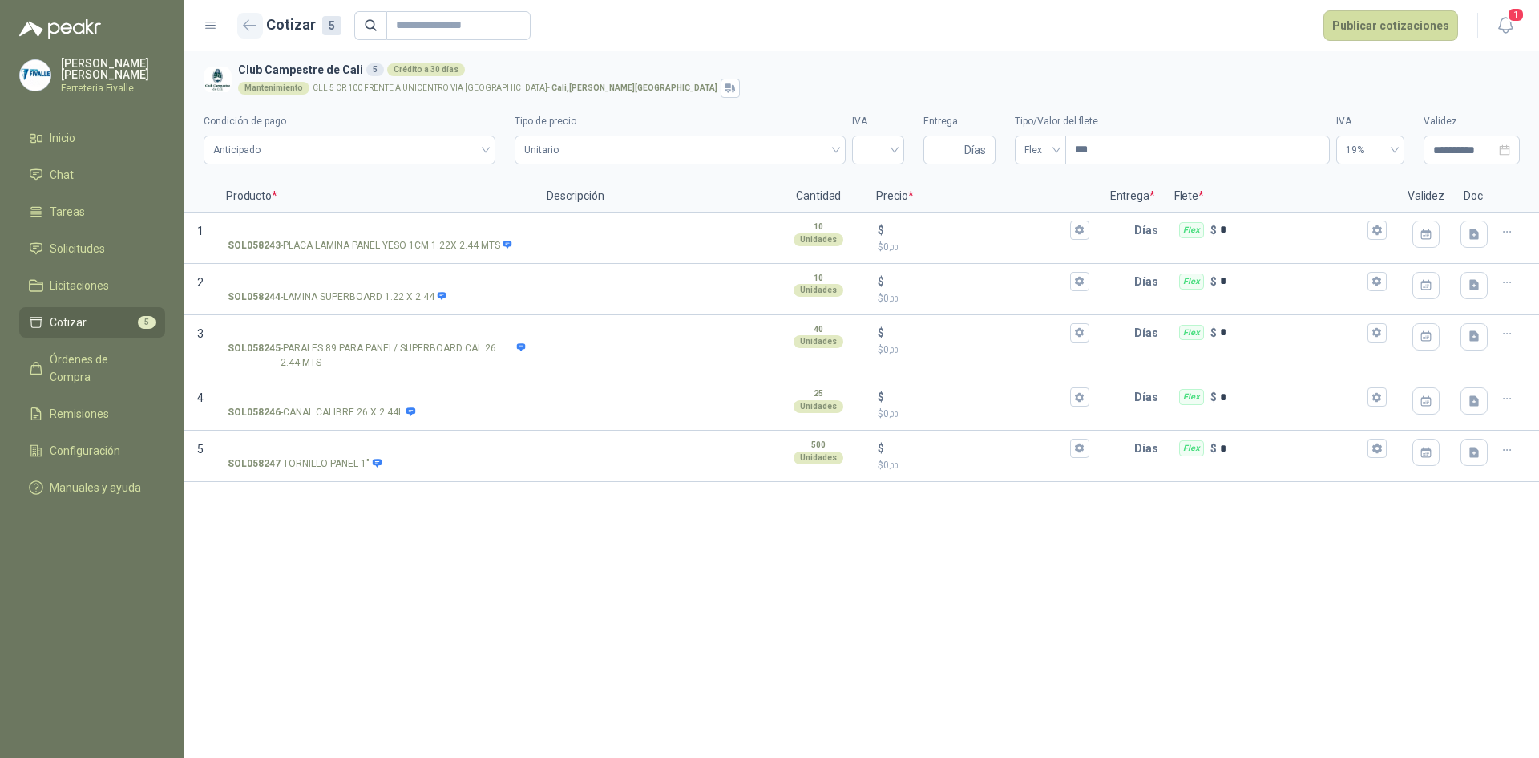
click at [237, 29] on button "button" at bounding box center [250, 26] width 26 height 26
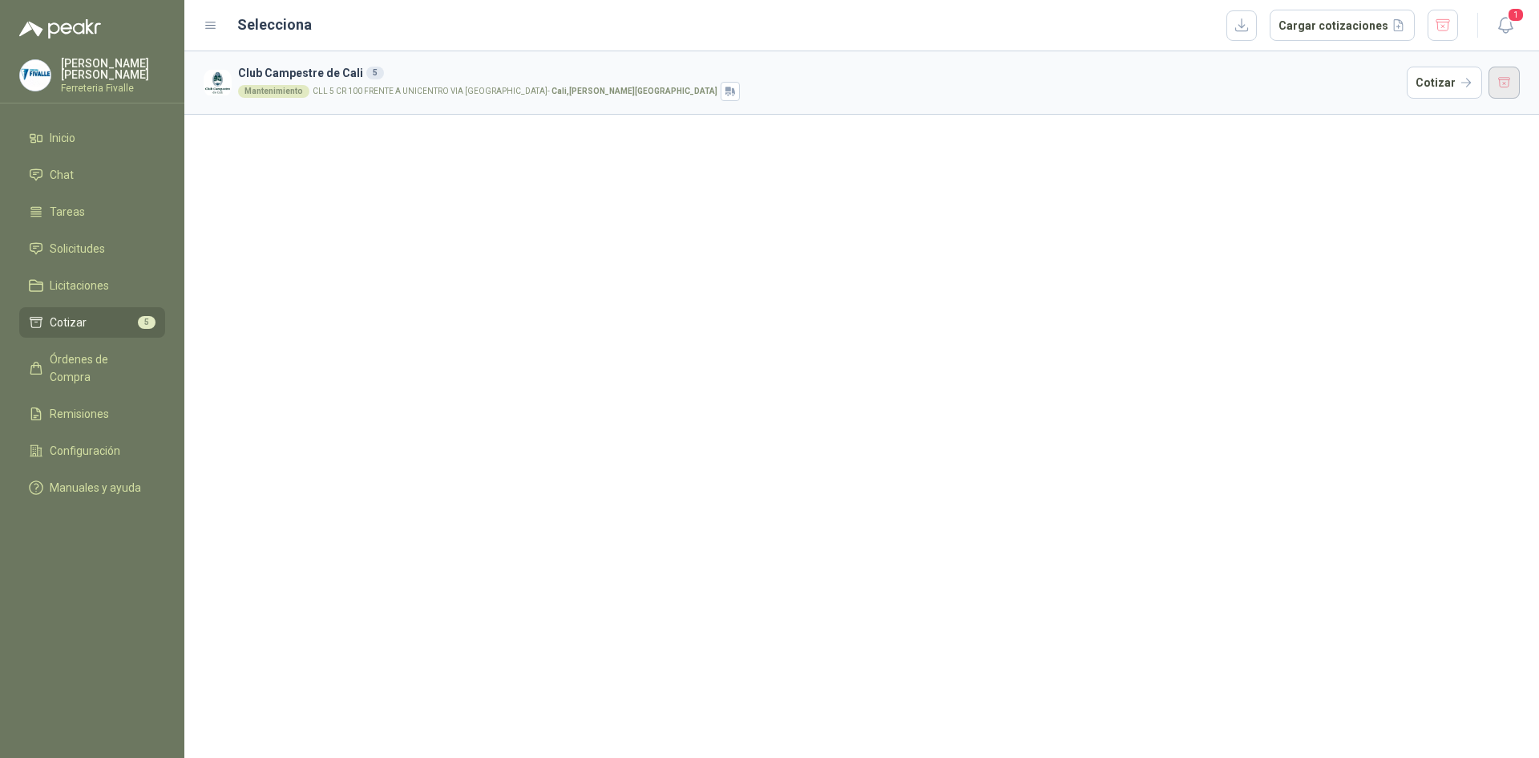
click at [1510, 86] on button "button" at bounding box center [1505, 83] width 32 height 32
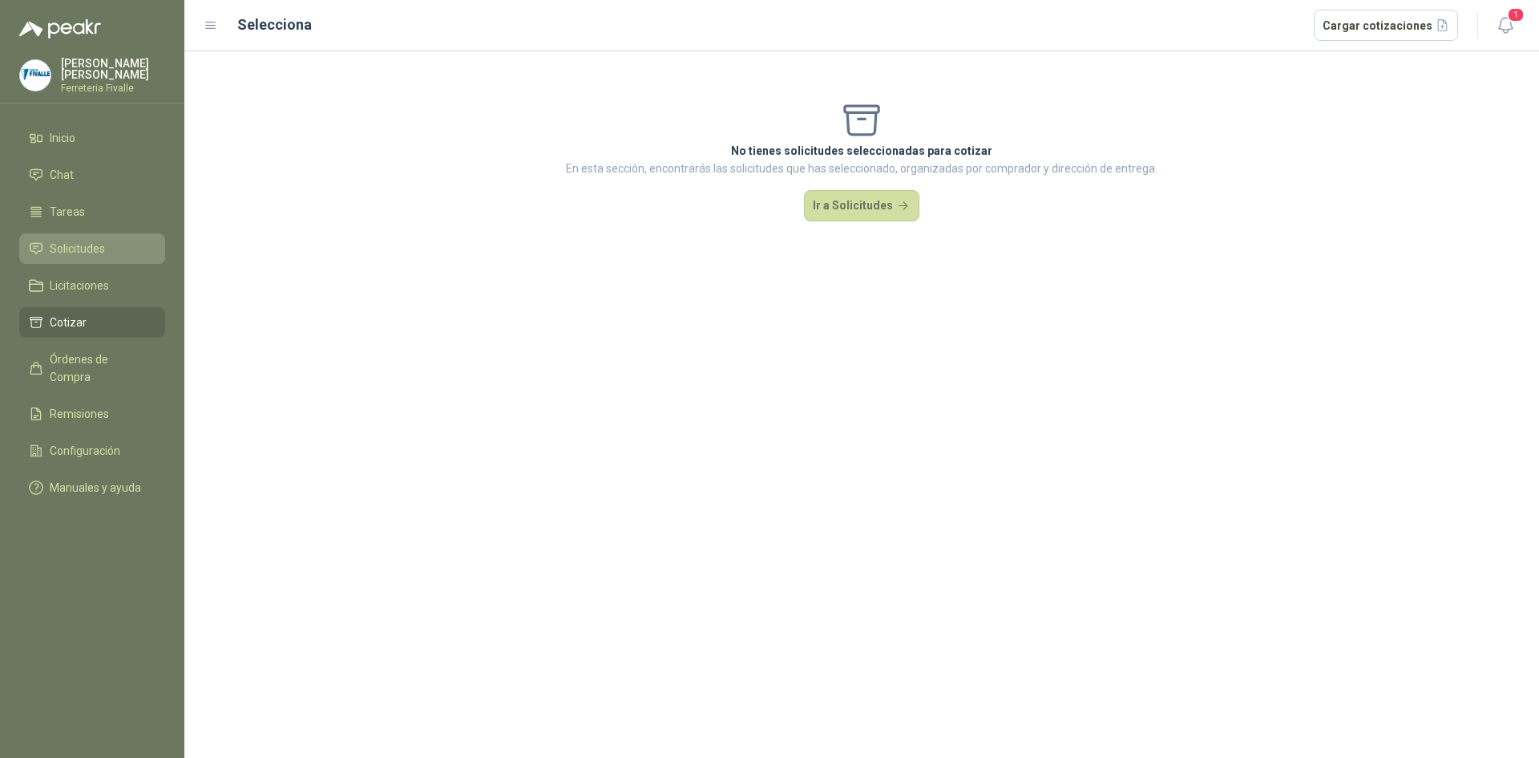
click at [98, 250] on link "Solicitudes" at bounding box center [92, 248] width 146 height 30
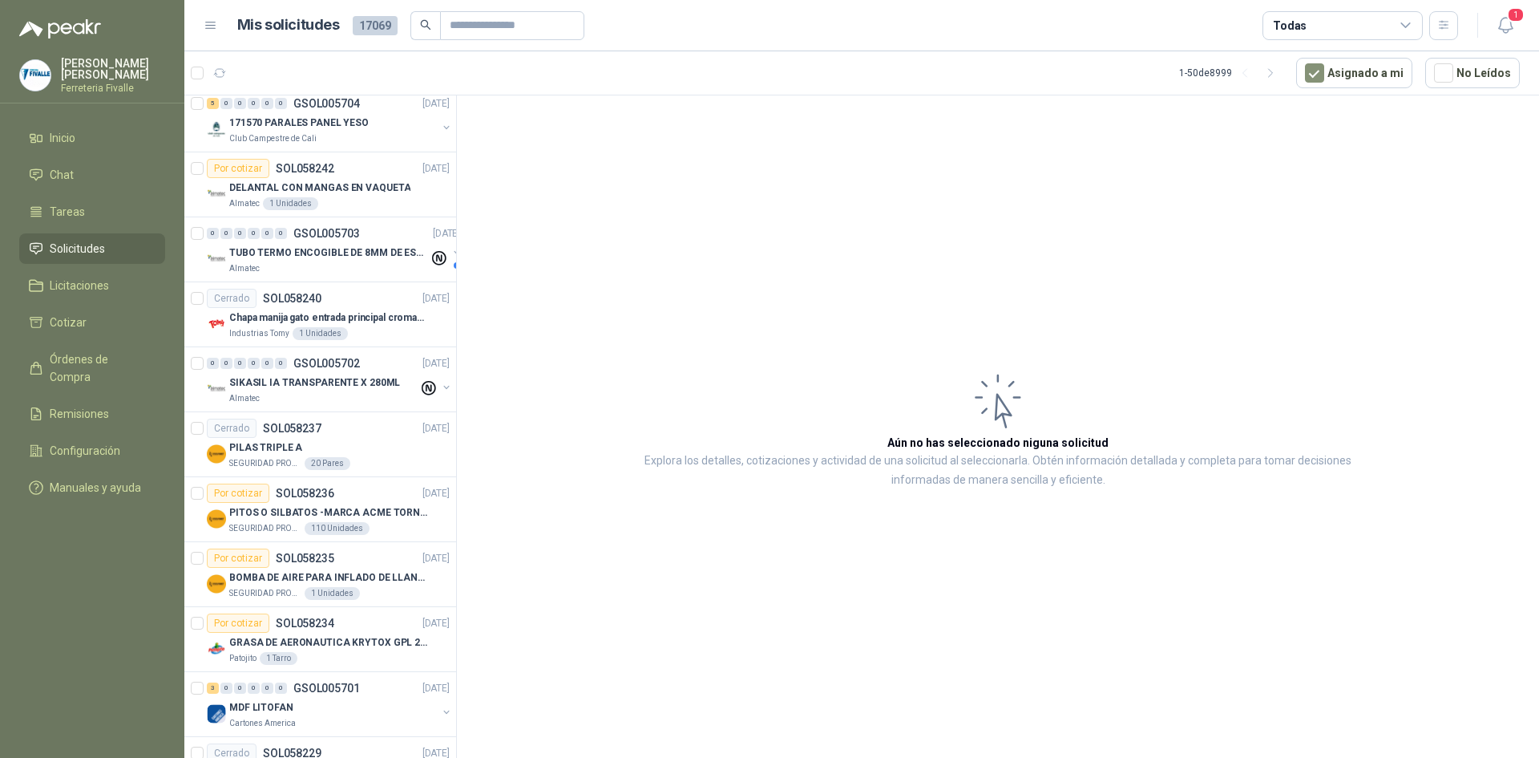
scroll to position [401, 0]
click at [1464, 71] on button "No Leídos" at bounding box center [1472, 73] width 95 height 30
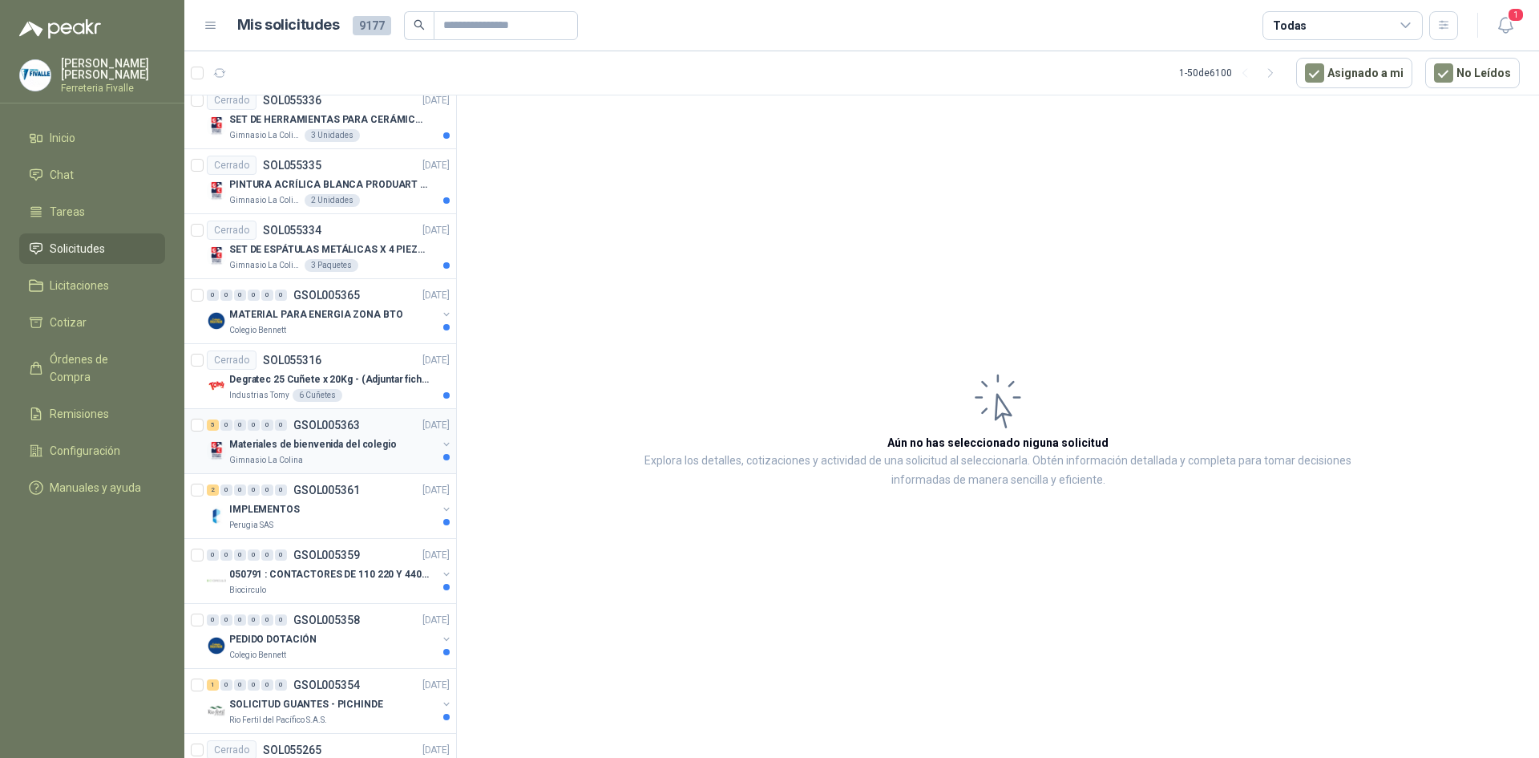
click at [350, 446] on p "Materiales de bienvenida del colegio" at bounding box center [313, 444] width 168 height 15
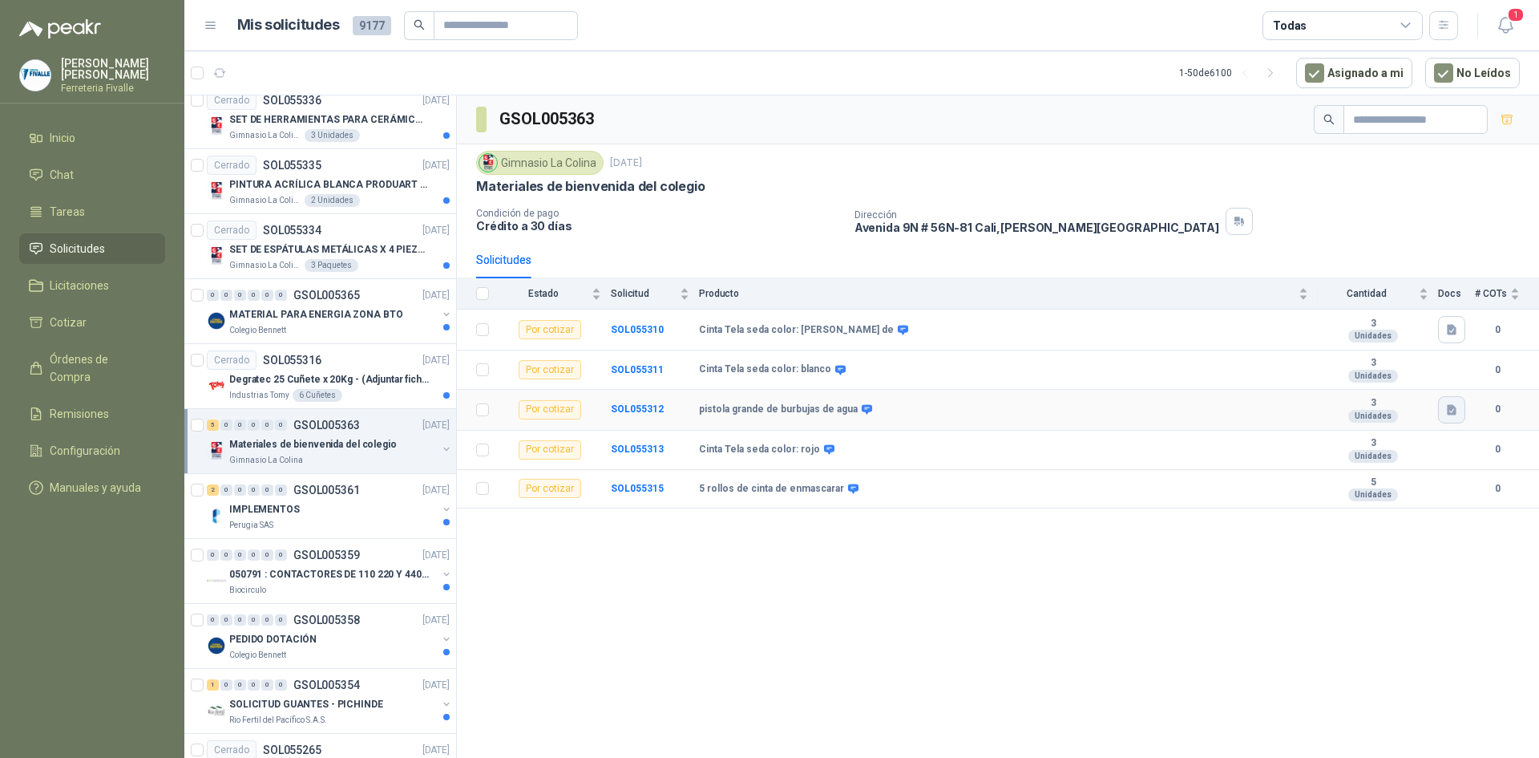
click at [1457, 411] on icon "button" at bounding box center [1452, 410] width 14 height 14
click at [1364, 378] on button "Captura de pantalla [DATE] 084612.jpg" at bounding box center [1355, 374] width 199 height 17
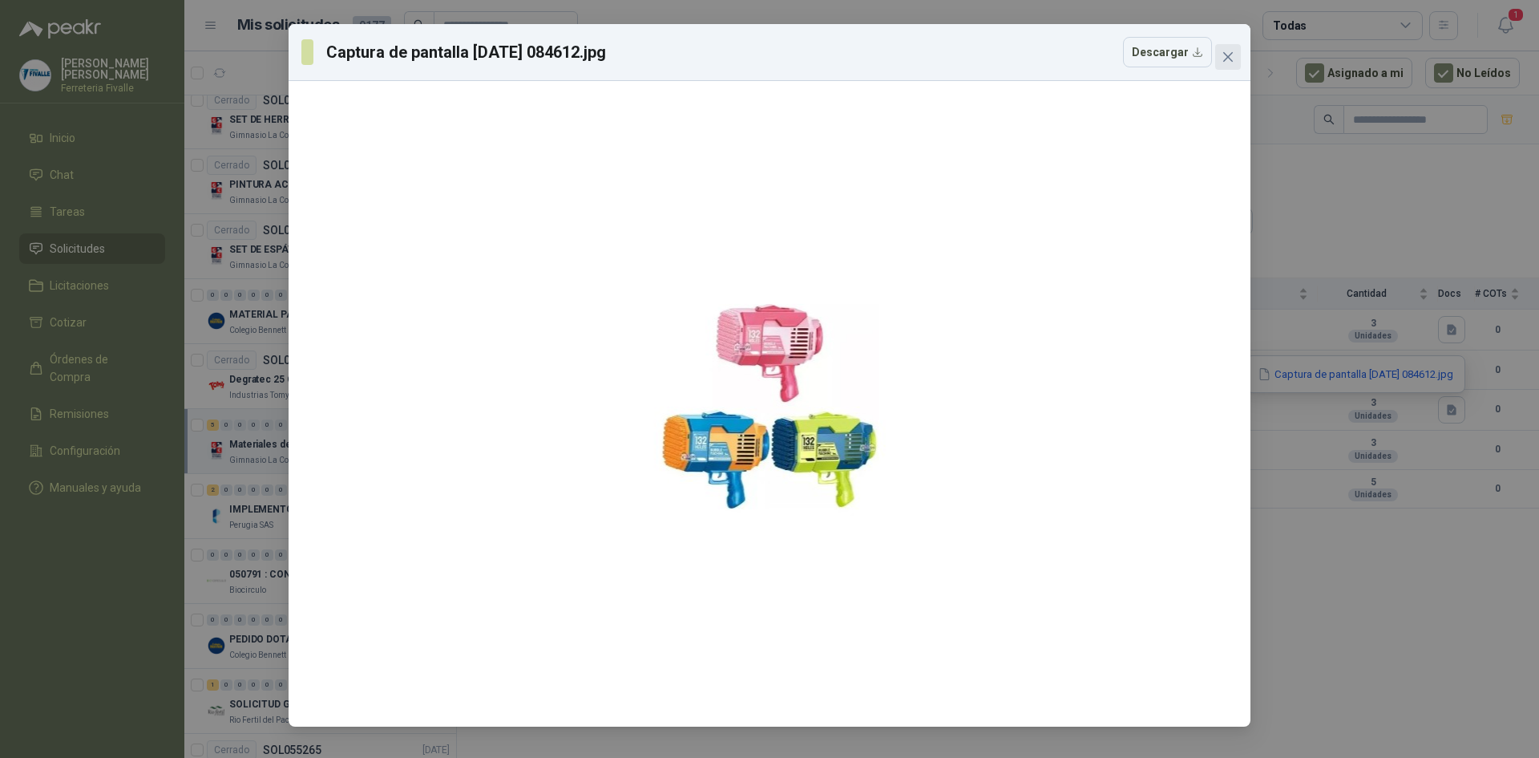
click at [1226, 64] on button "Close" at bounding box center [1228, 57] width 26 height 26
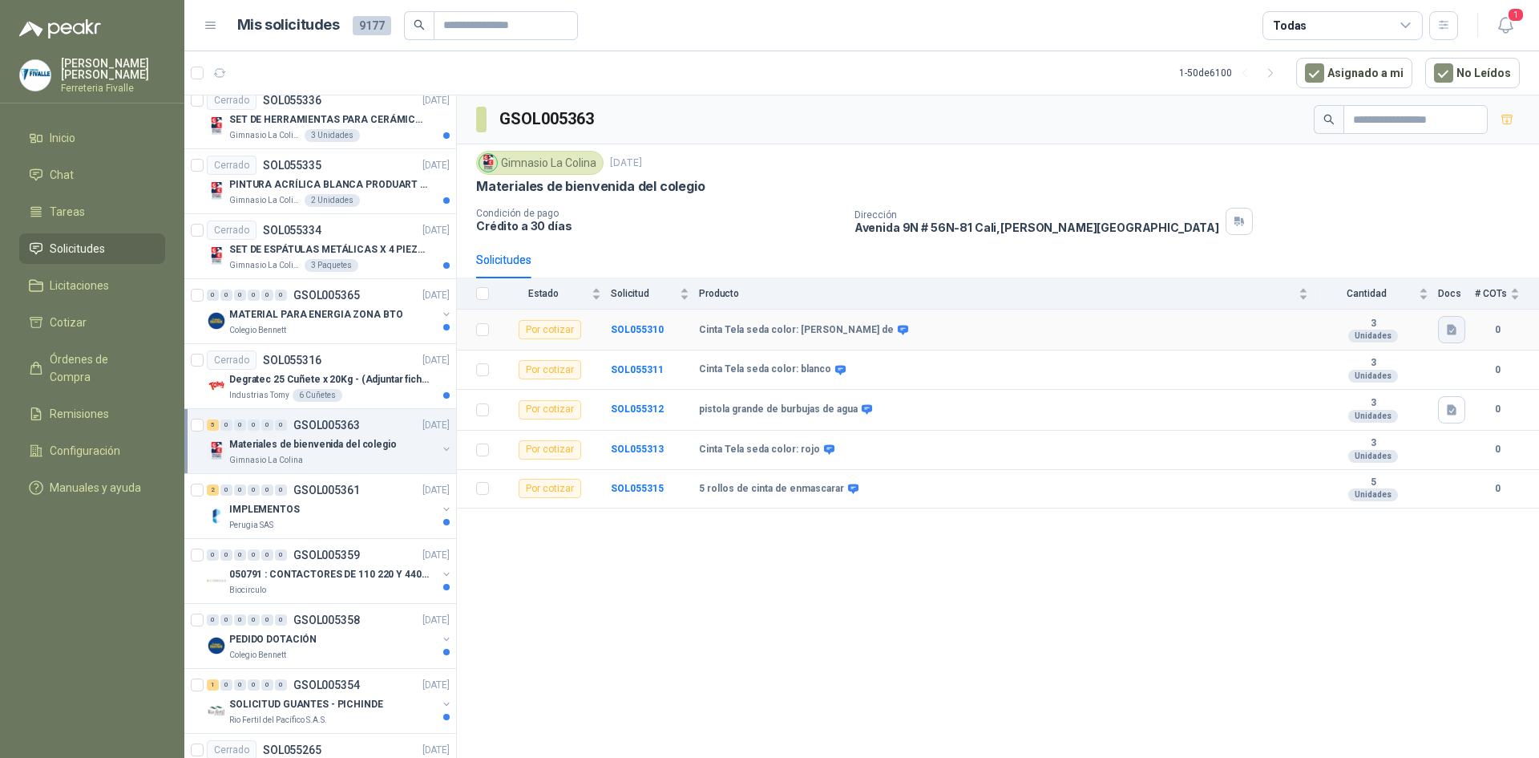
click at [1448, 327] on icon "button" at bounding box center [1452, 330] width 14 height 14
click at [1277, 289] on button "Captura de pantalla [DATE] 084807.jpg" at bounding box center [1355, 294] width 199 height 17
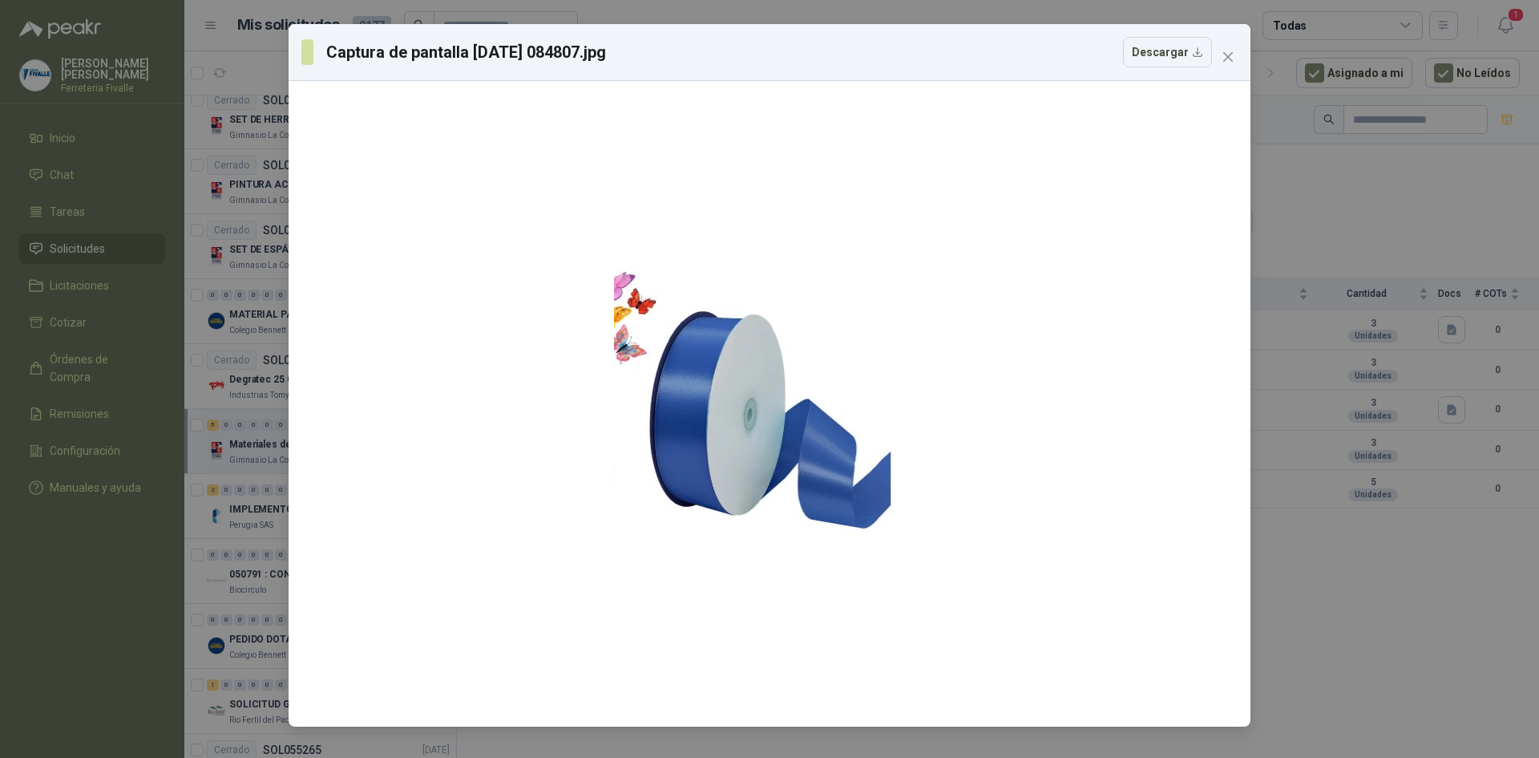
click at [1279, 269] on div "Captura de pantalla [DATE] 084807.jpg Descargar" at bounding box center [769, 379] width 1539 height 758
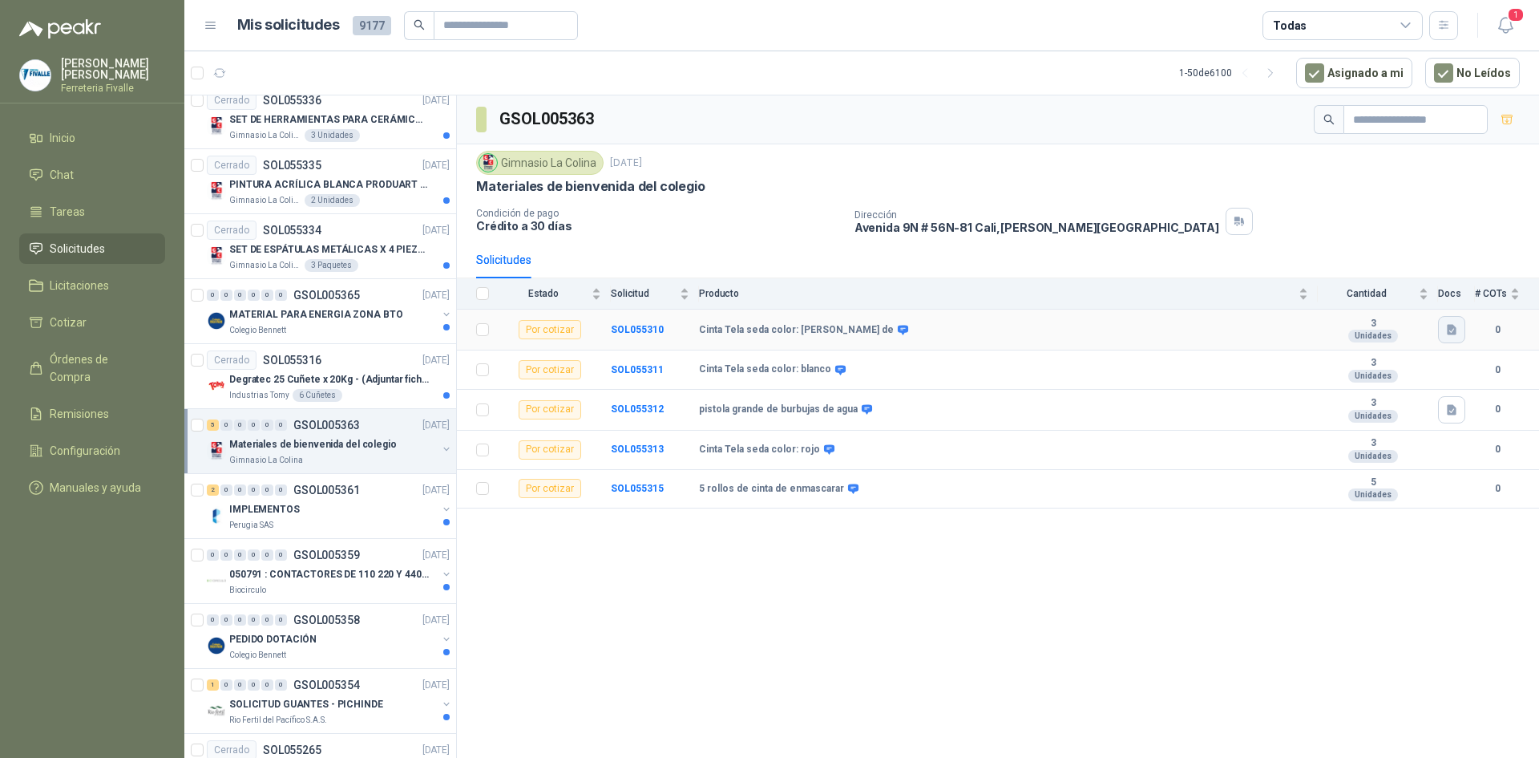
click at [1451, 332] on icon "button" at bounding box center [1452, 330] width 14 height 14
click at [1399, 297] on button "Captura de pantalla [DATE] 084807.jpg" at bounding box center [1355, 294] width 199 height 17
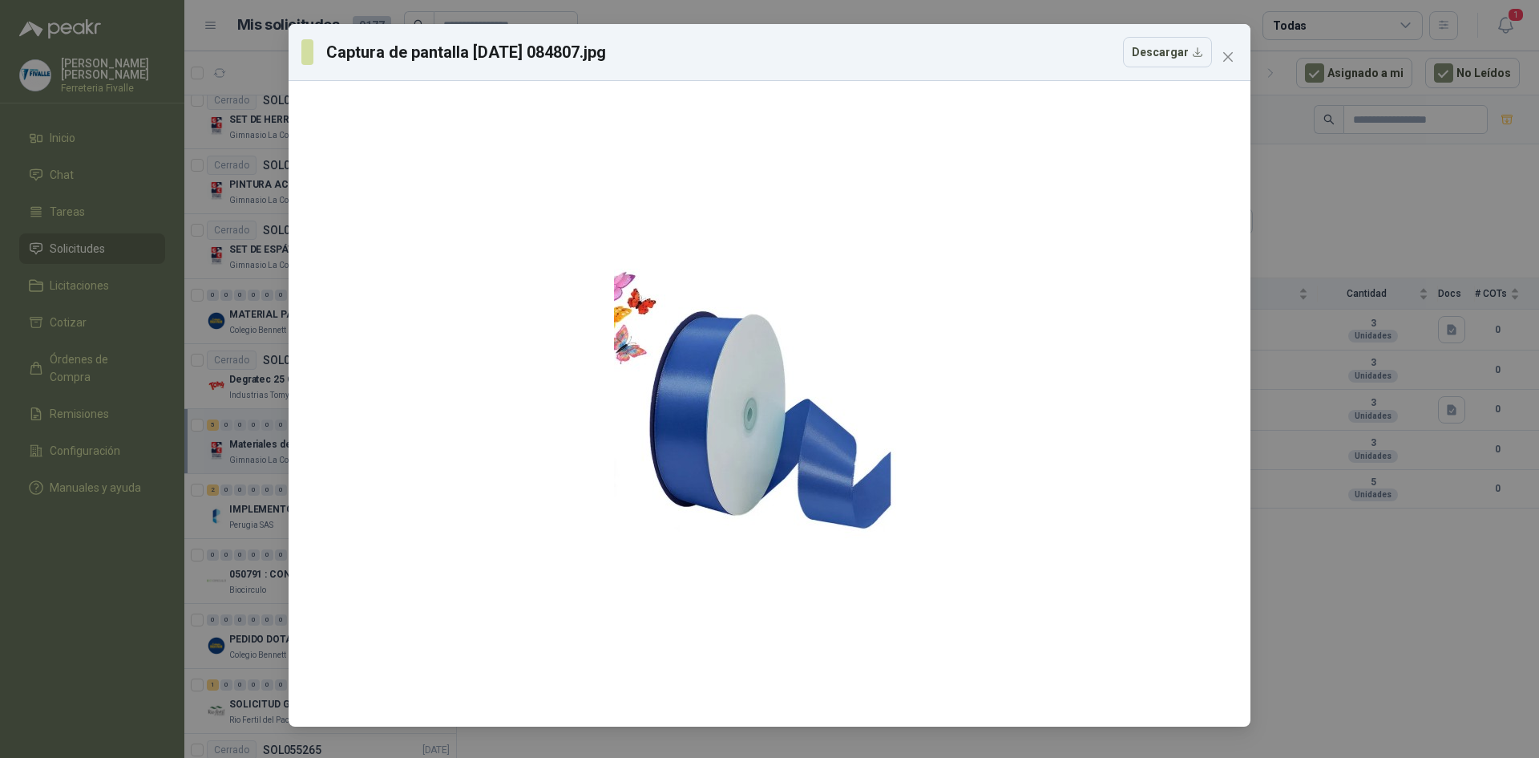
click at [1399, 296] on div "Captura de pantalla [DATE] 084807.jpg Descargar" at bounding box center [769, 379] width 1539 height 758
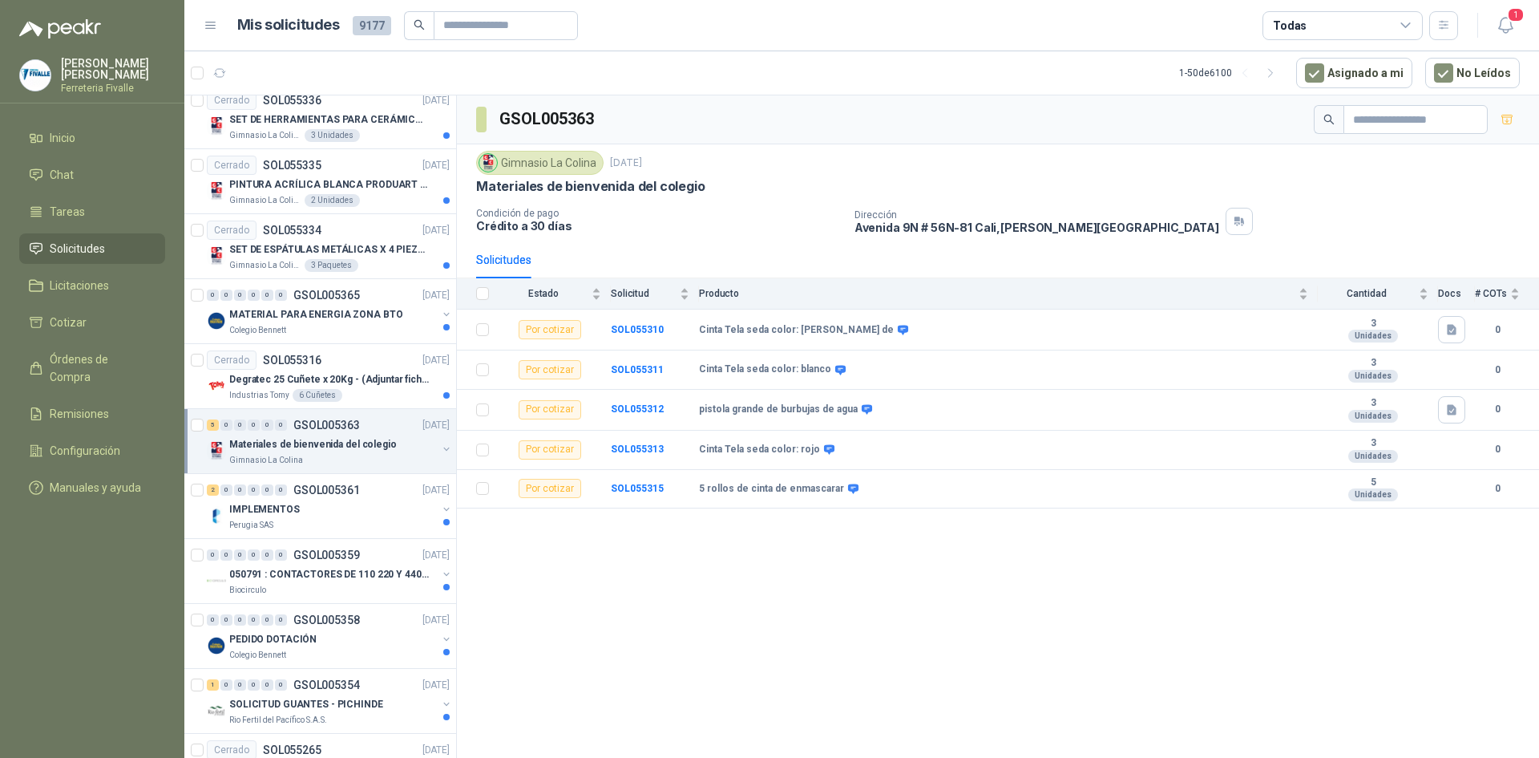
click at [487, 293] on th at bounding box center [478, 293] width 42 height 31
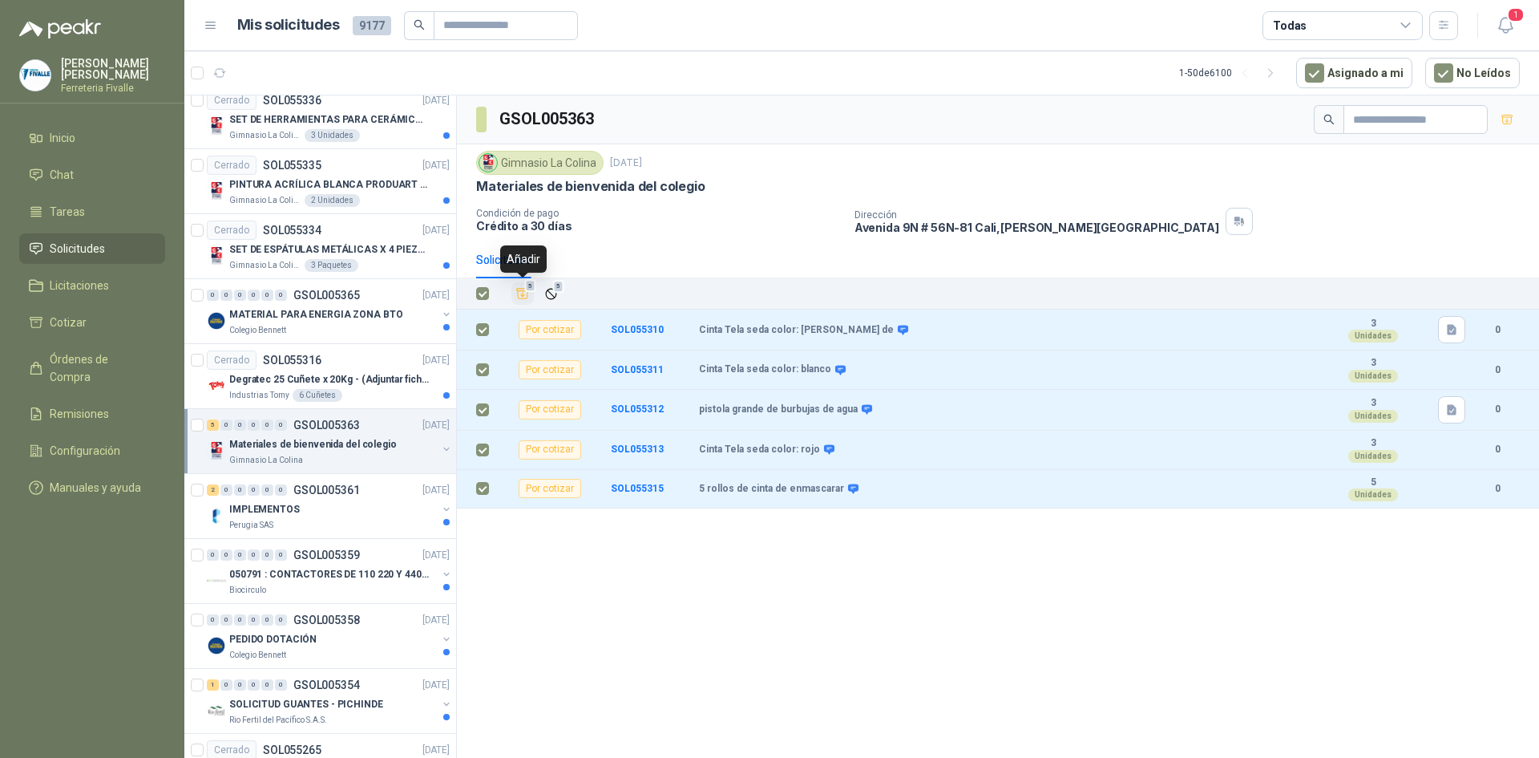
click at [521, 287] on icon "Añadir" at bounding box center [522, 293] width 14 height 14
click at [107, 331] on li "Cotizar 5" at bounding box center [92, 322] width 127 height 18
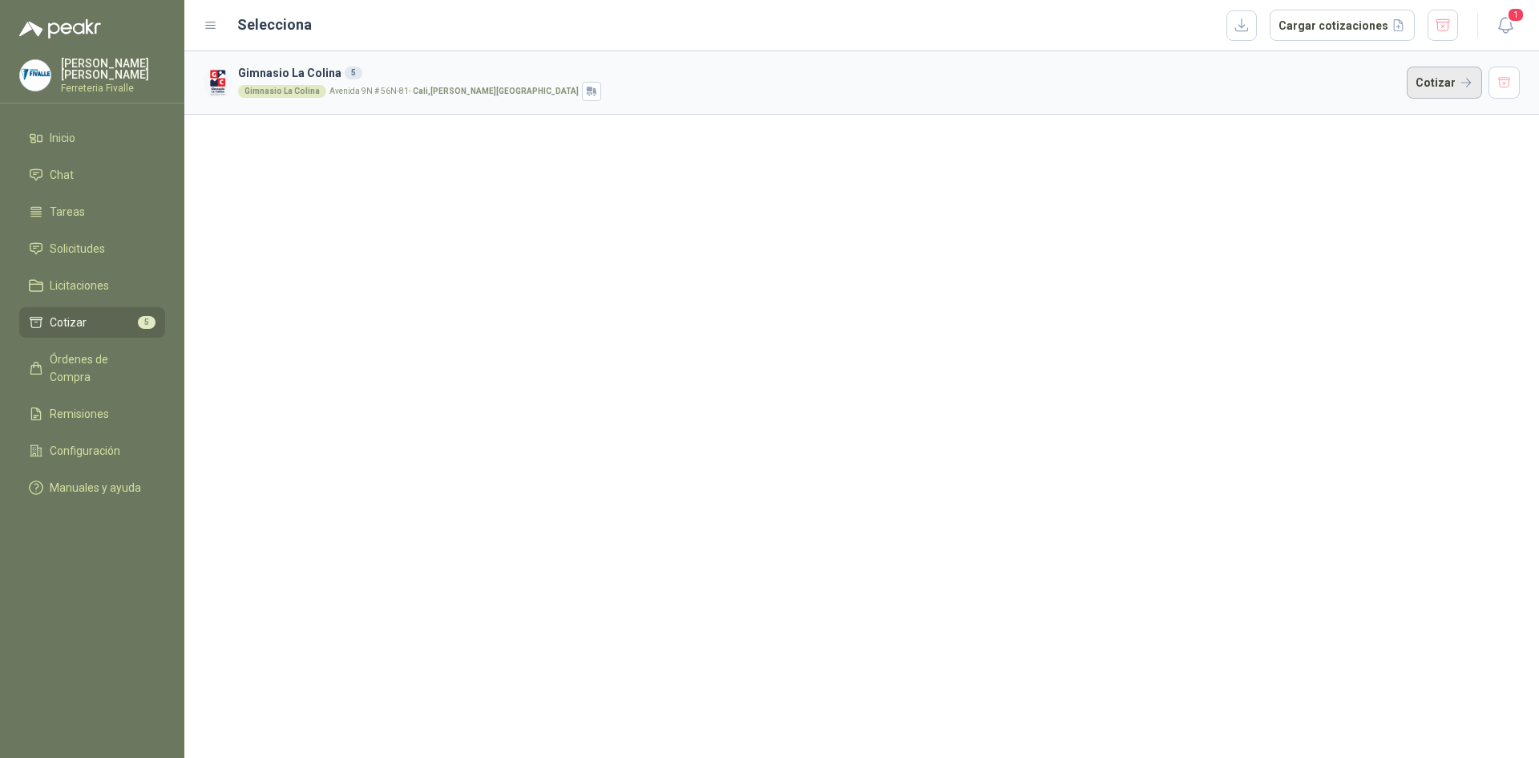
click at [1430, 88] on button "Cotizar" at bounding box center [1444, 83] width 75 height 32
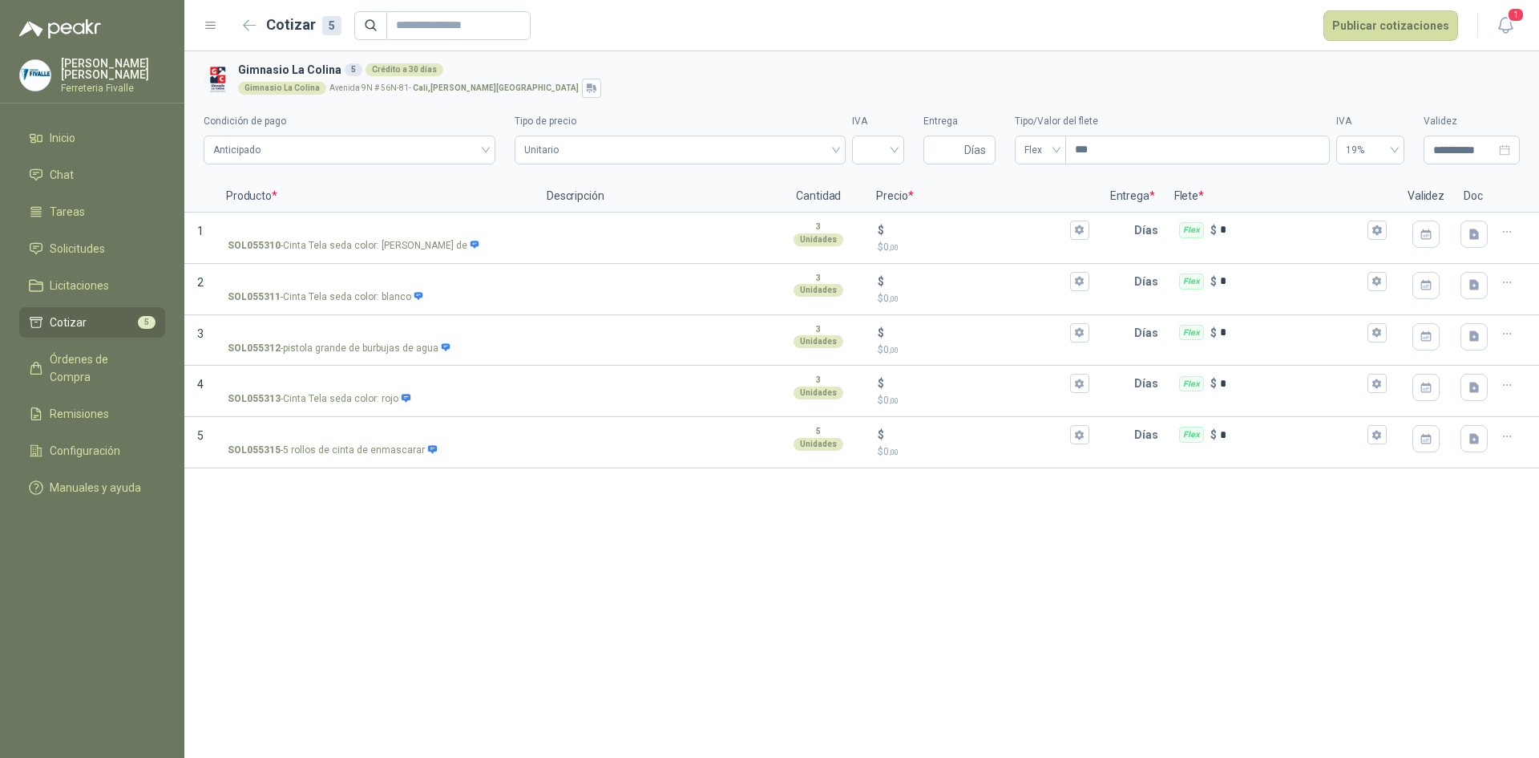
click at [1290, 87] on div "Gimnasio [GEOGRAPHIC_DATA]-81 - [GEOGRAPHIC_DATA] , [PERSON_NAME][GEOGRAPHIC_DA…" at bounding box center [875, 88] width 1275 height 19
click at [251, 26] on icon "button" at bounding box center [250, 25] width 12 height 10
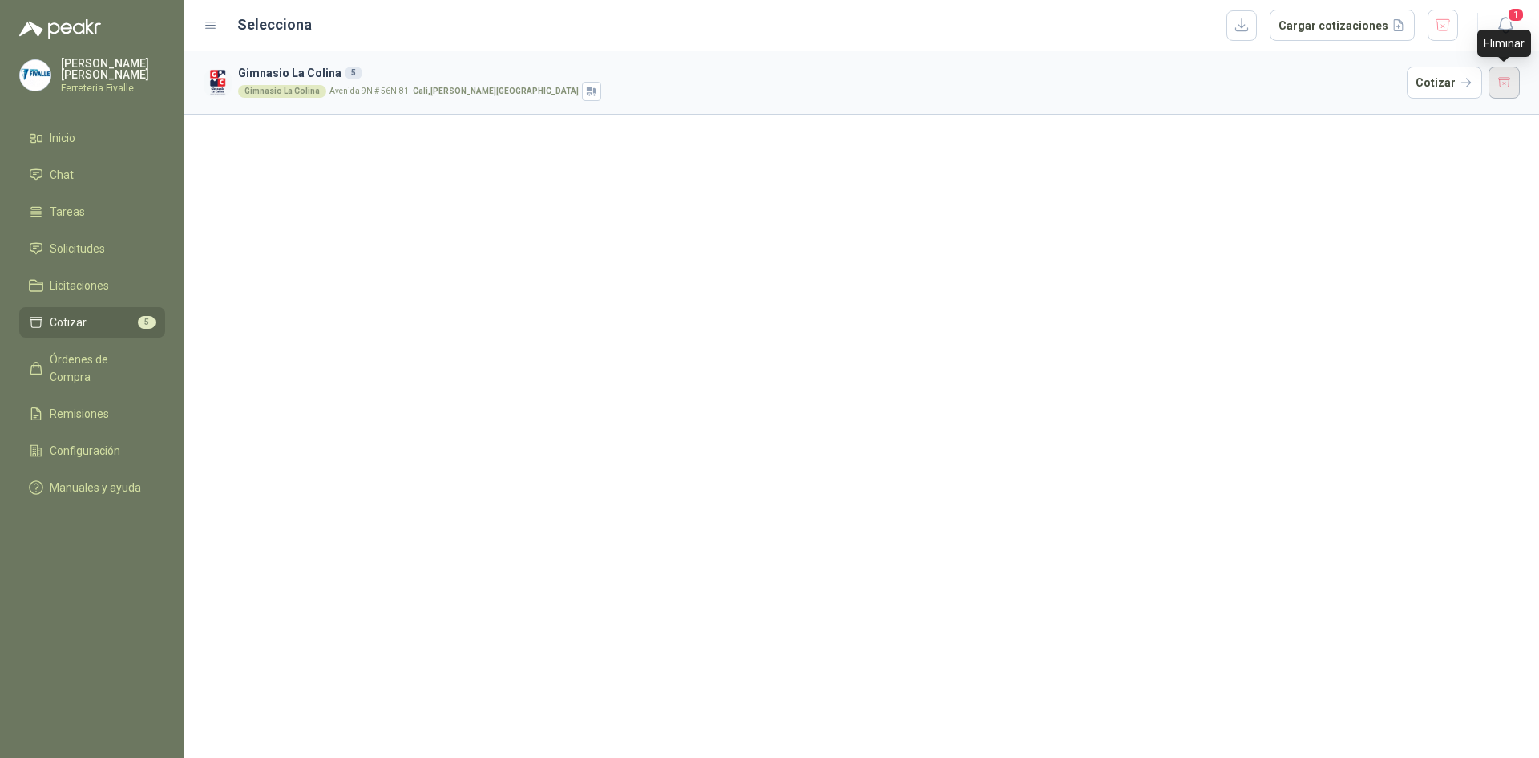
click at [1514, 77] on button "button" at bounding box center [1505, 83] width 32 height 32
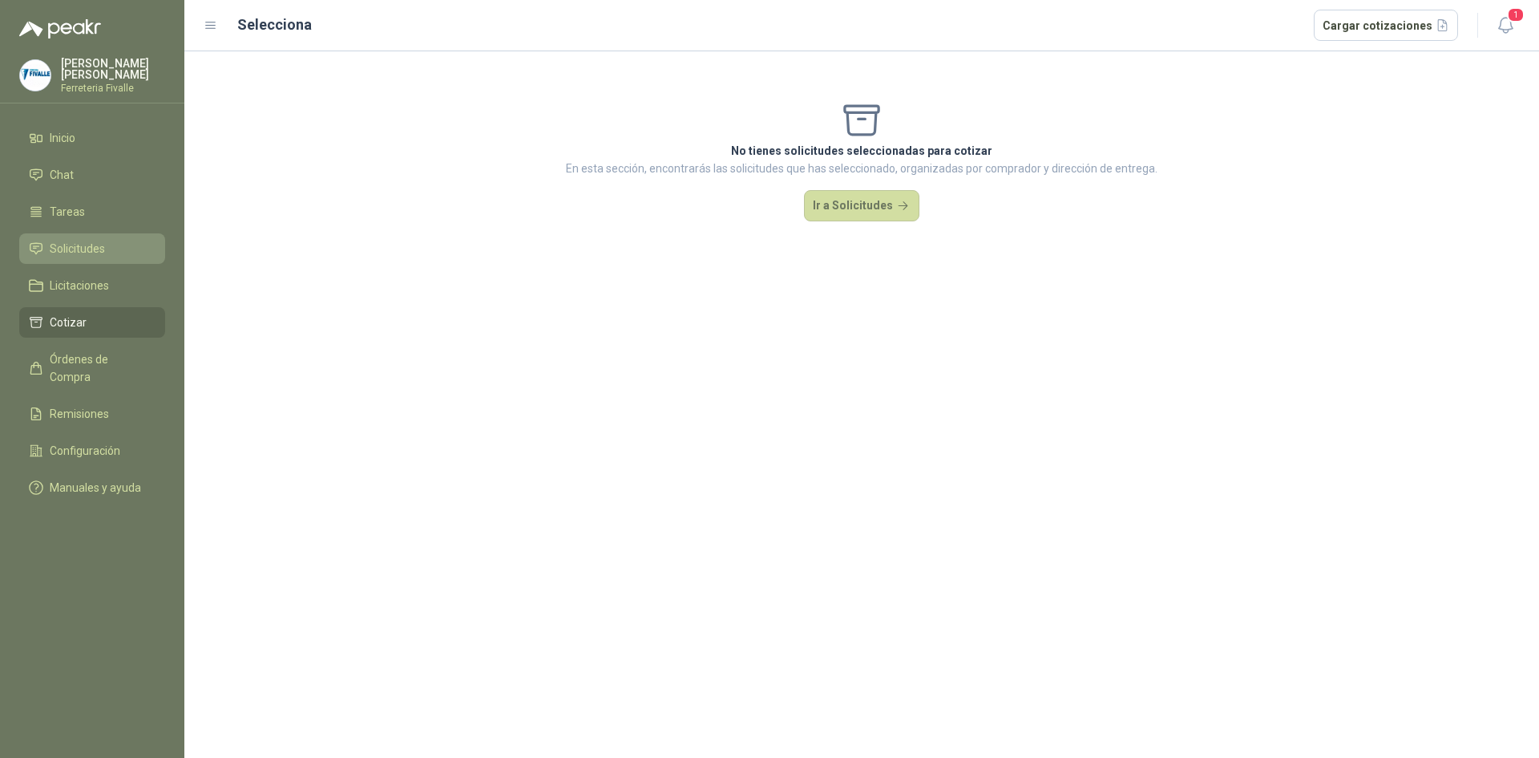
click at [81, 257] on span "Solicitudes" at bounding box center [77, 249] width 55 height 18
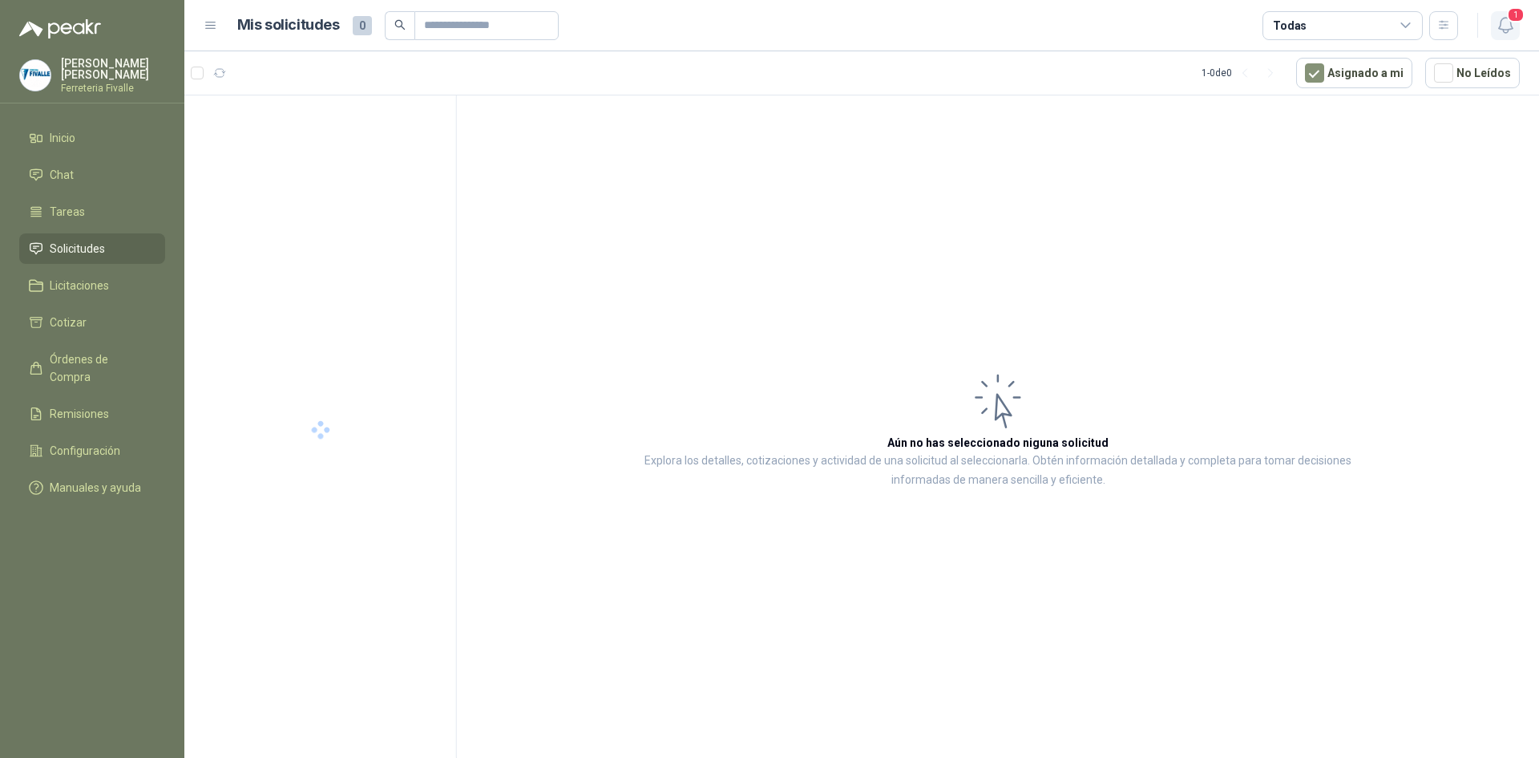
click at [1510, 26] on icon "button" at bounding box center [1506, 25] width 20 height 20
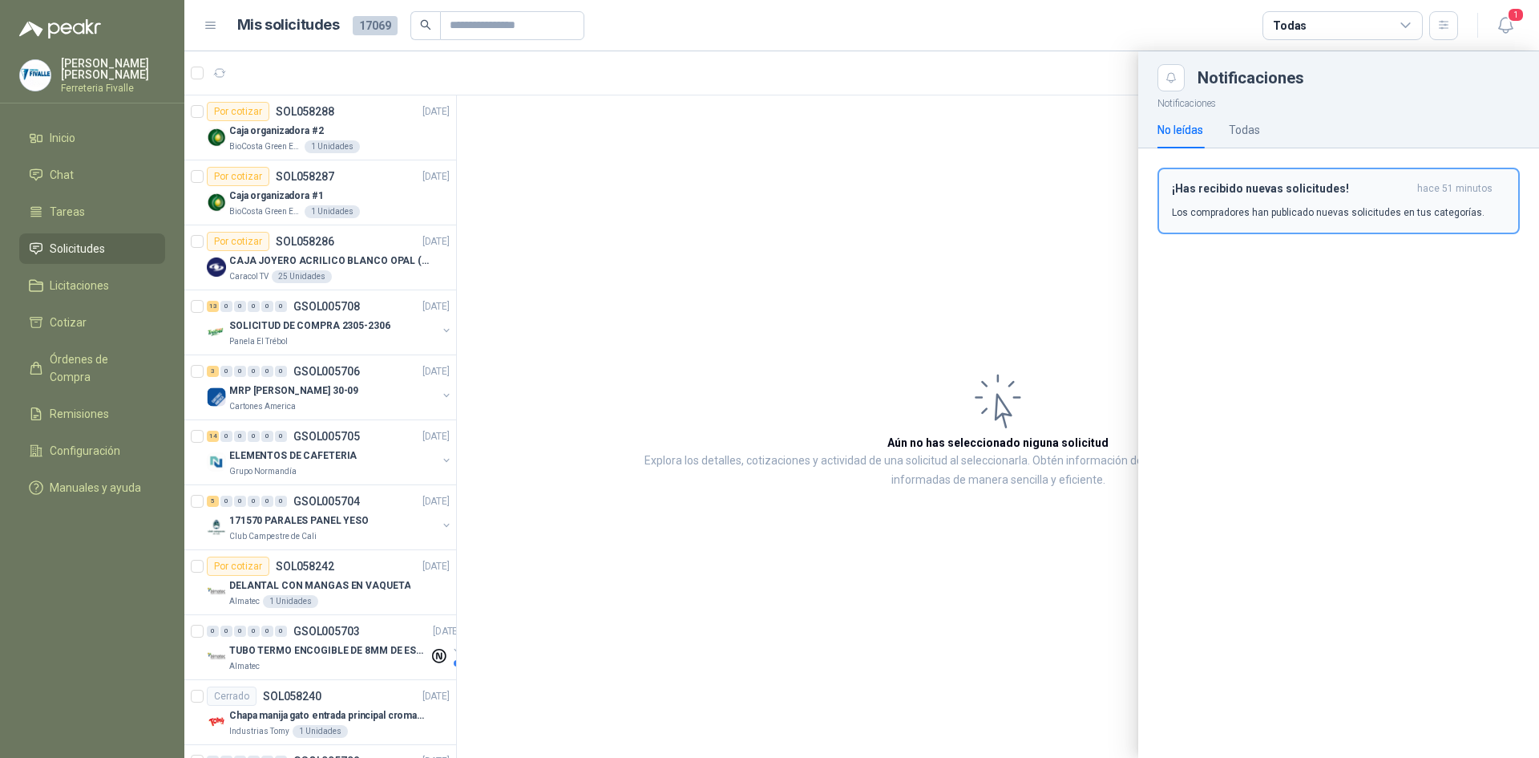
click at [1340, 204] on div "¡Has recibido nuevas solicitudes! hace 51 minutos Los compradores han publicado…" at bounding box center [1338, 201] width 333 height 38
